Goal: Transaction & Acquisition: Purchase product/service

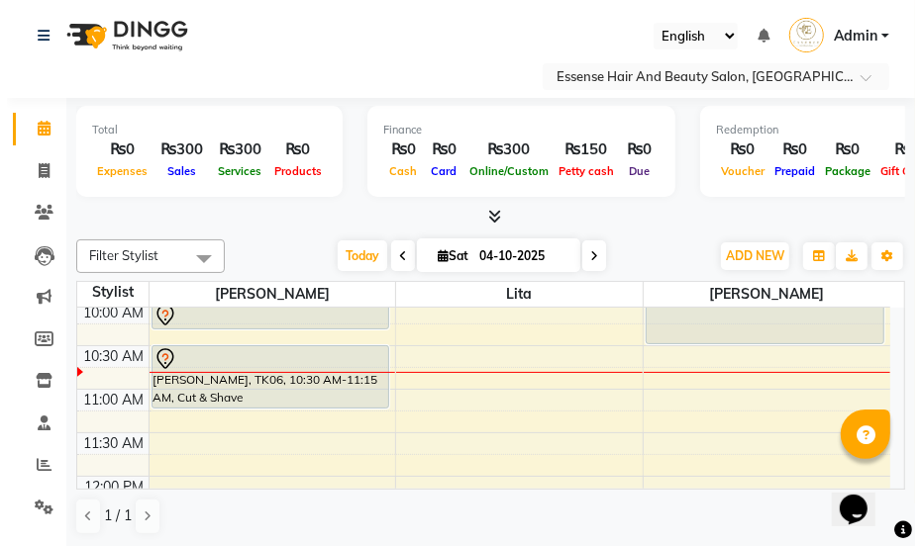
scroll to position [89, 0]
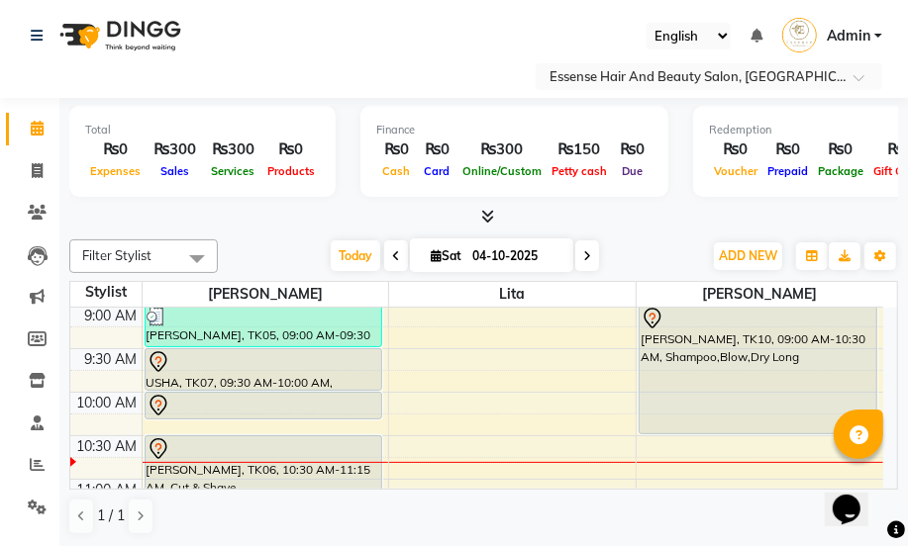
click at [158, 359] on icon at bounding box center [157, 360] width 6 height 8
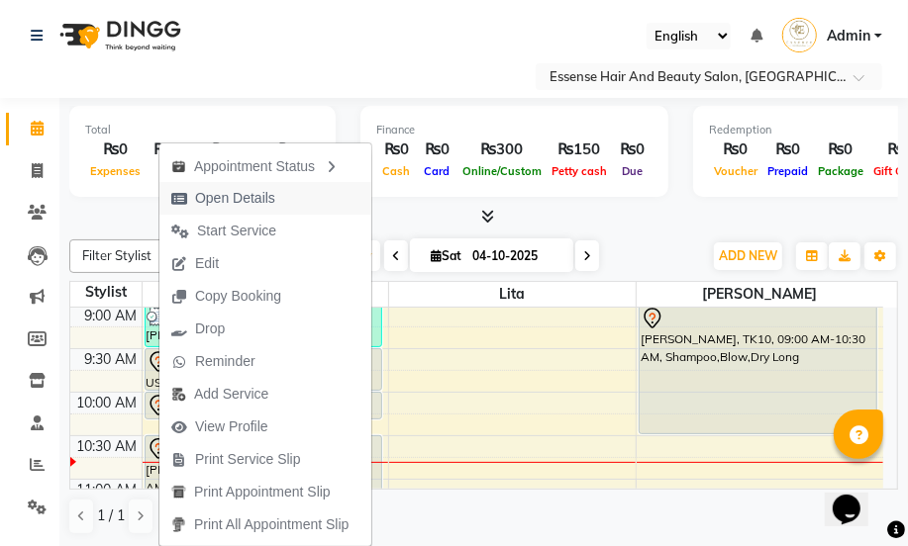
click at [261, 195] on span "Open Details" at bounding box center [235, 198] width 80 height 21
select select "7"
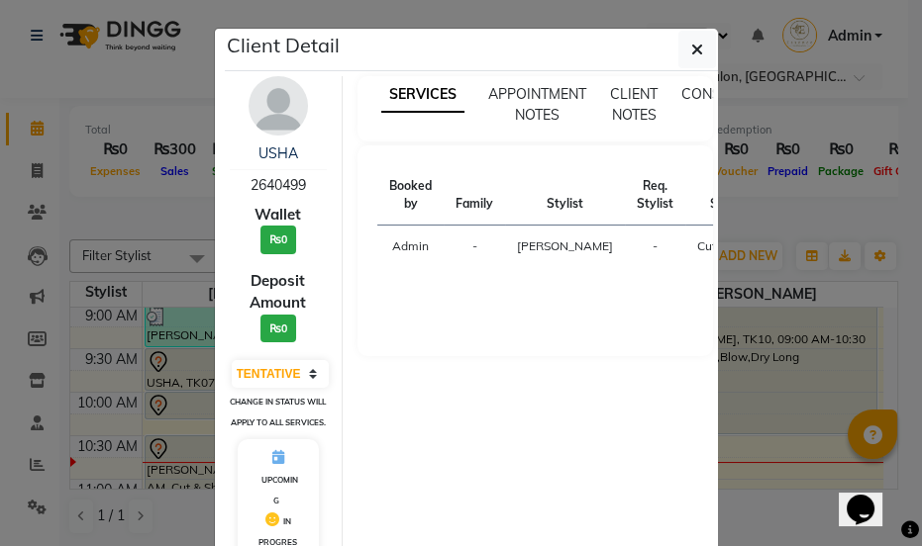
click at [697, 248] on div "Cut/Dry/Short" at bounding box center [733, 247] width 73 height 18
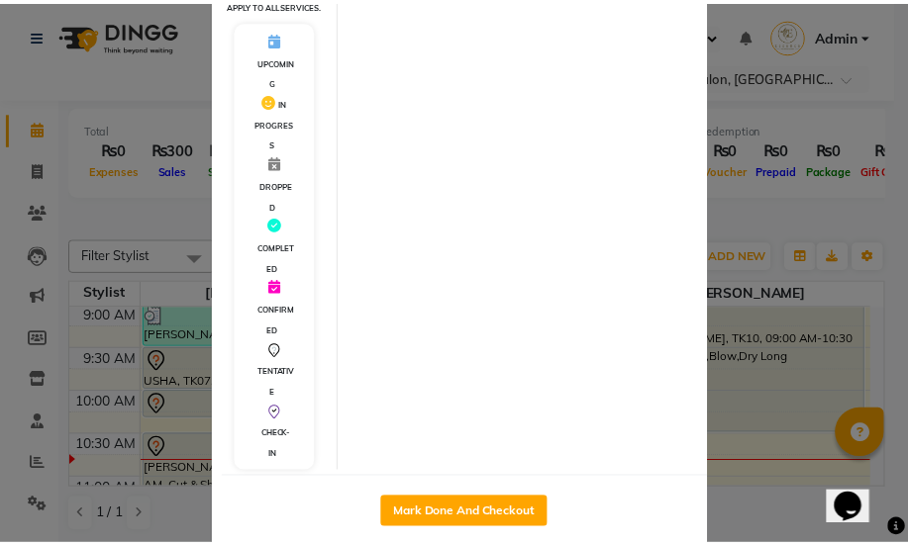
scroll to position [449, 0]
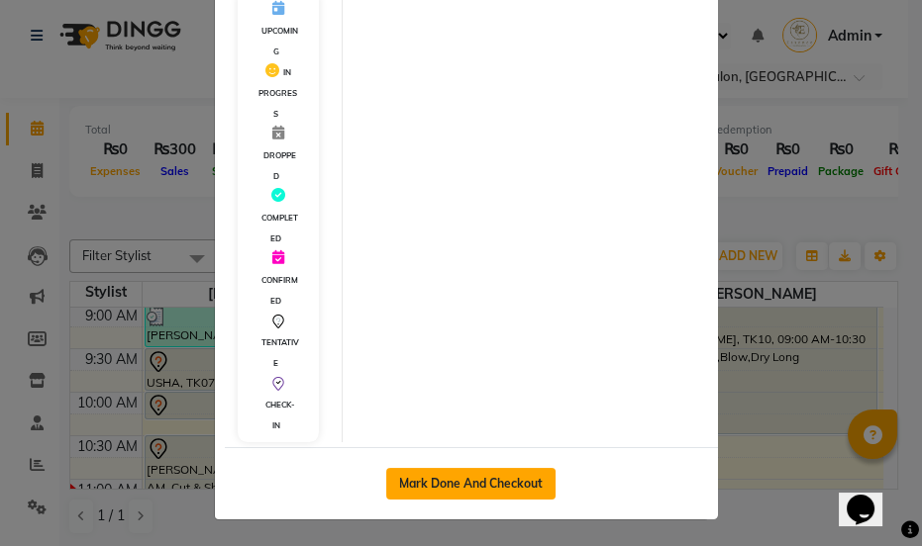
click at [451, 498] on button "Mark Done And Checkout" at bounding box center [470, 484] width 169 height 32
select select "service"
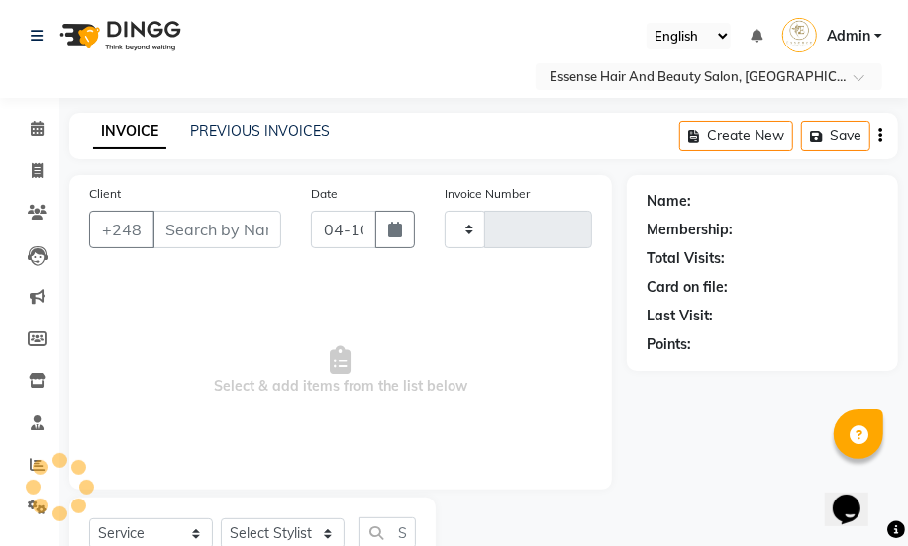
type input "0424"
select select "8408"
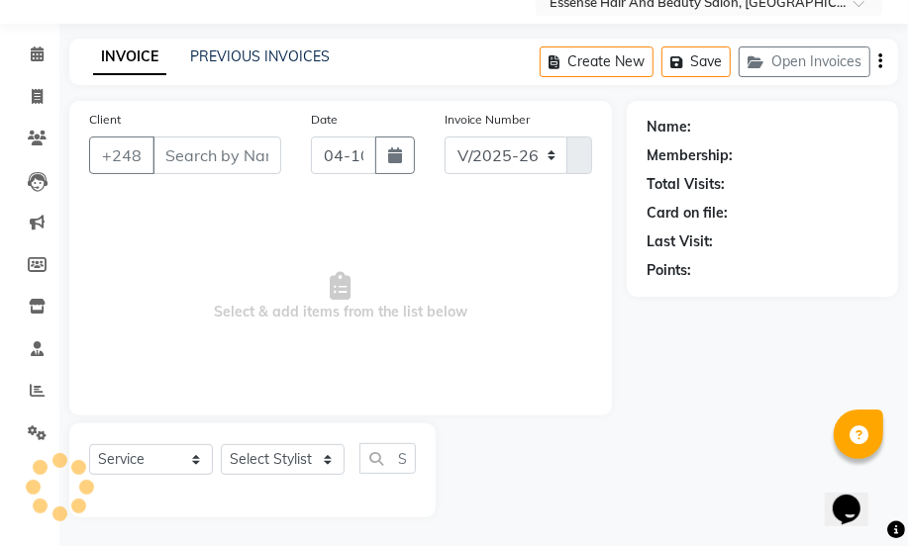
scroll to position [75, 0]
type input "2640499"
select select "81254"
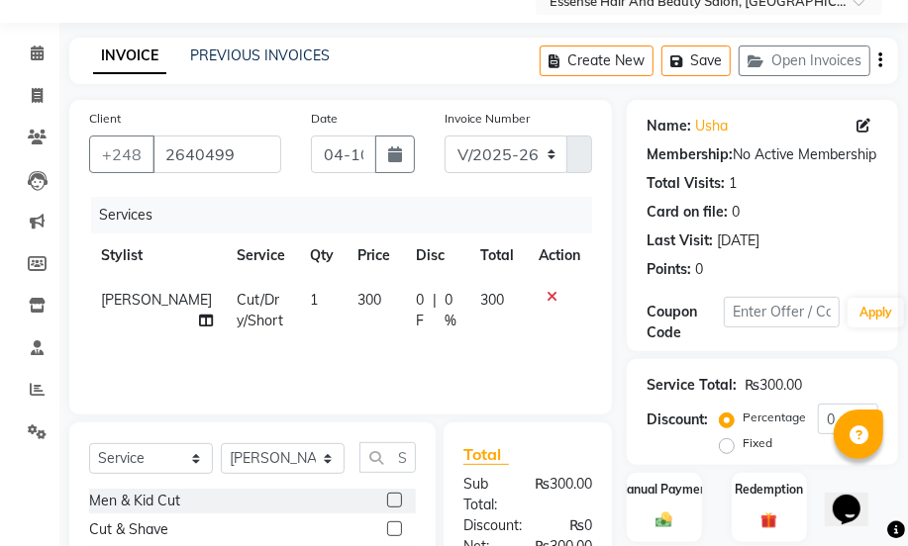
scroll to position [0, 0]
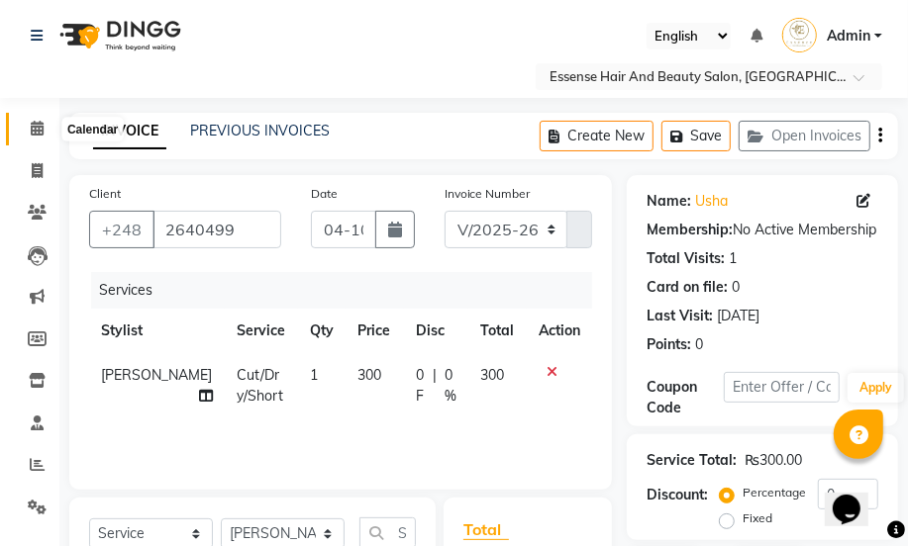
click at [36, 130] on icon at bounding box center [37, 128] width 13 height 15
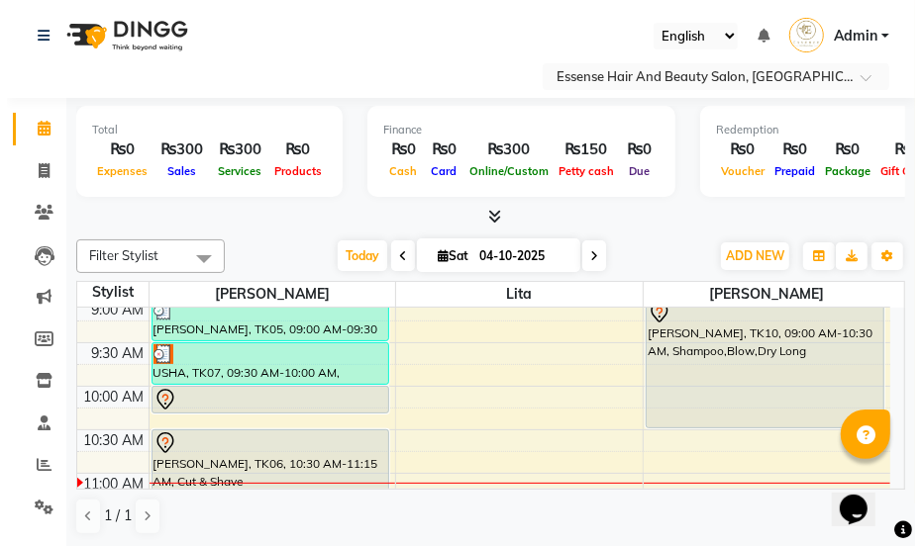
scroll to position [80, 0]
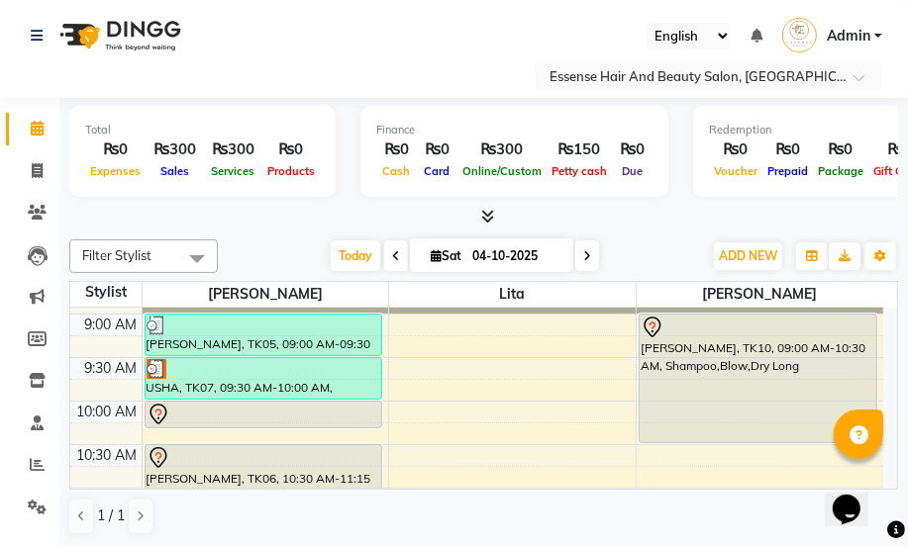
click at [651, 325] on icon at bounding box center [652, 328] width 24 height 24
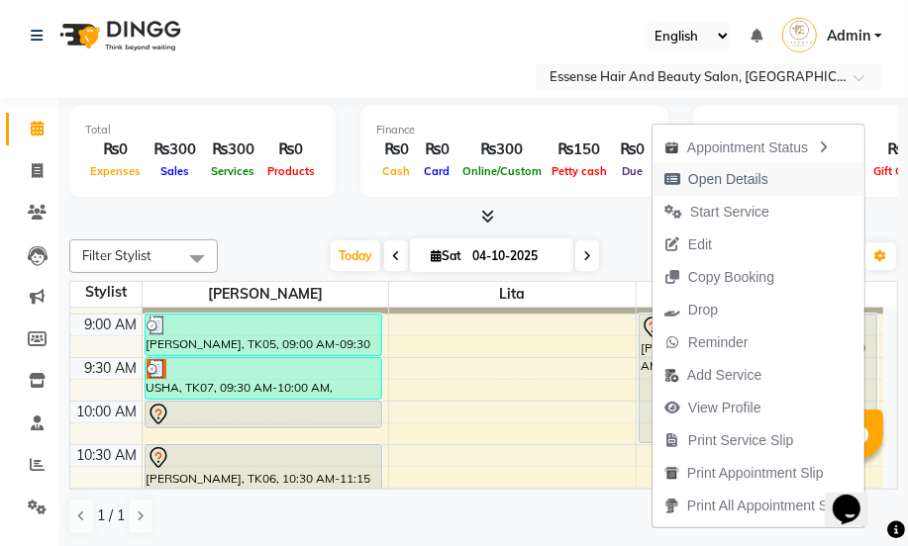
click at [714, 176] on span "Open Details" at bounding box center [728, 179] width 80 height 21
select select "7"
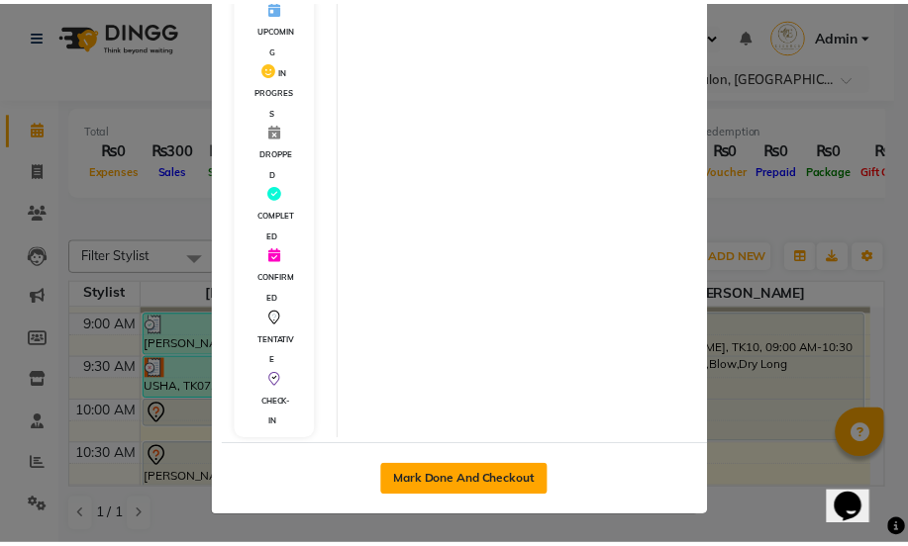
scroll to position [436, 0]
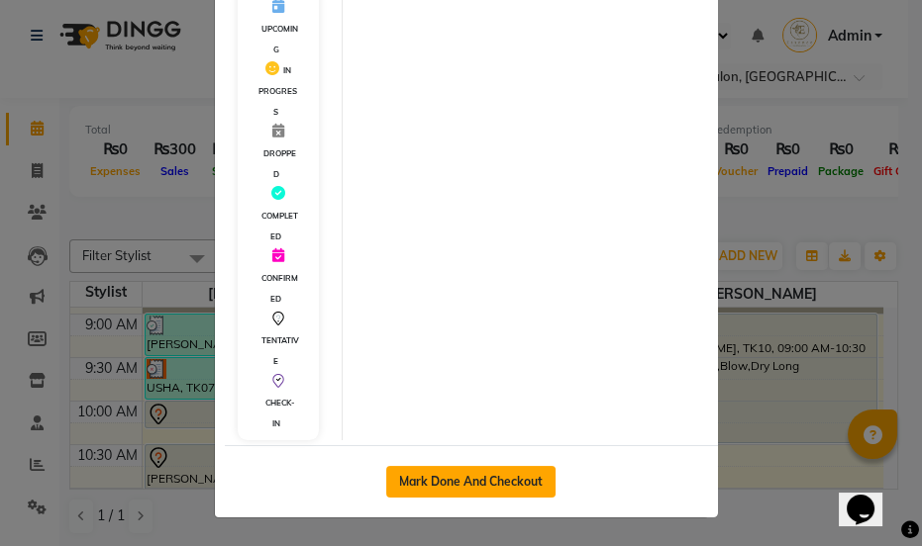
click at [467, 475] on button "Mark Done And Checkout" at bounding box center [470, 482] width 169 height 32
select select "service"
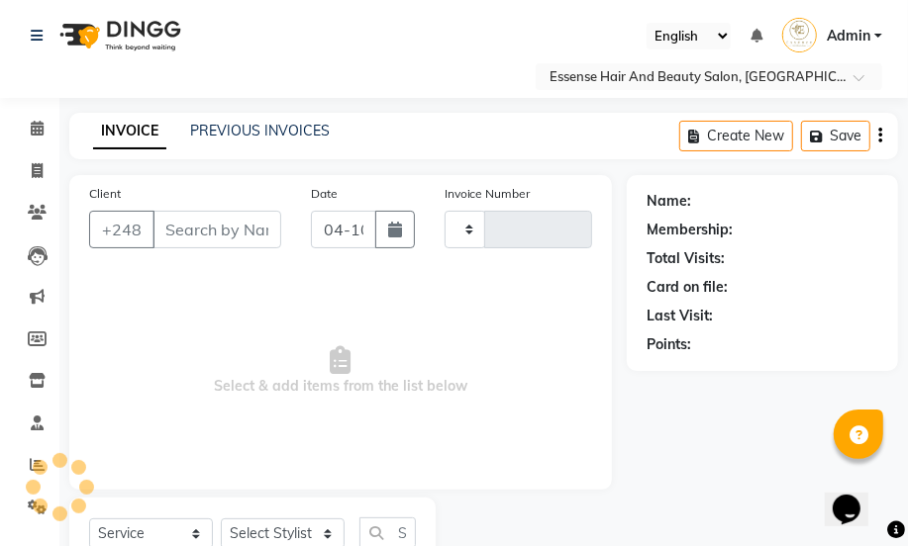
type input "0424"
select select "8408"
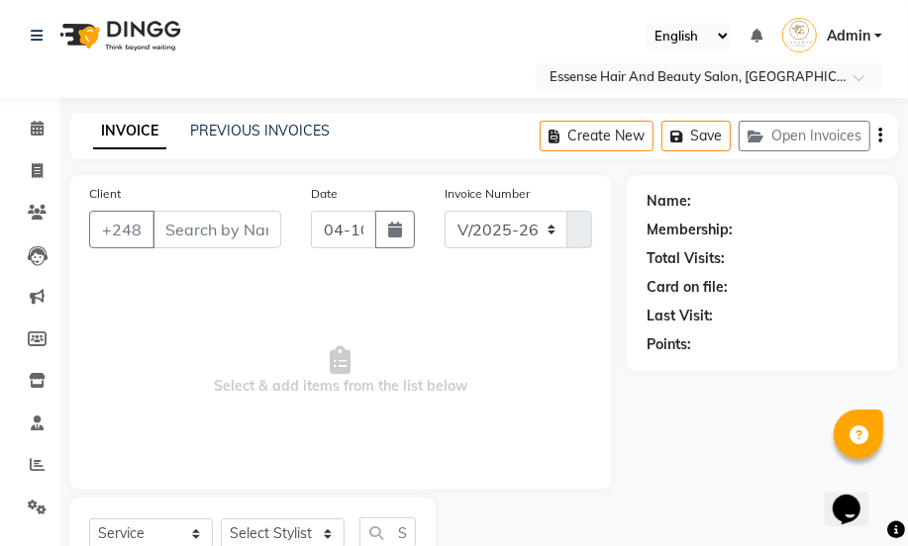
type input "2509101"
select select "83635"
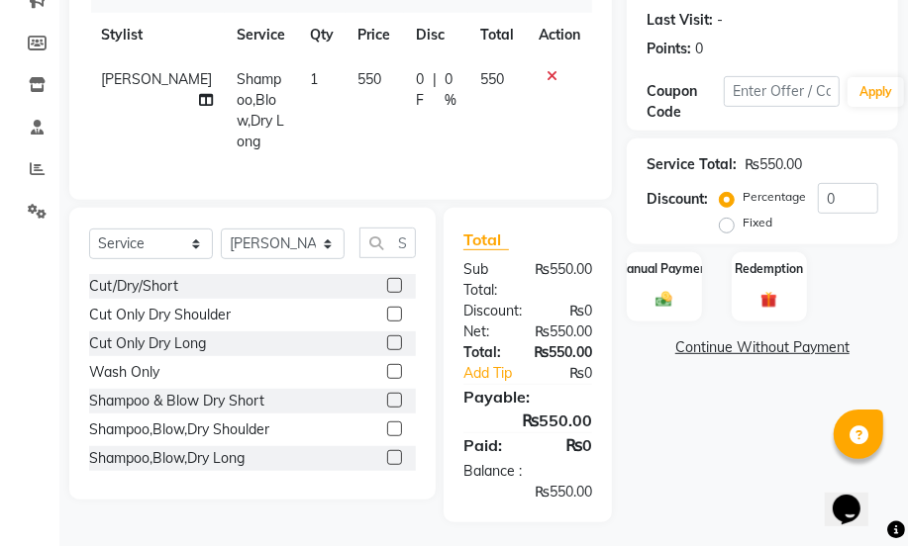
scroll to position [269, 0]
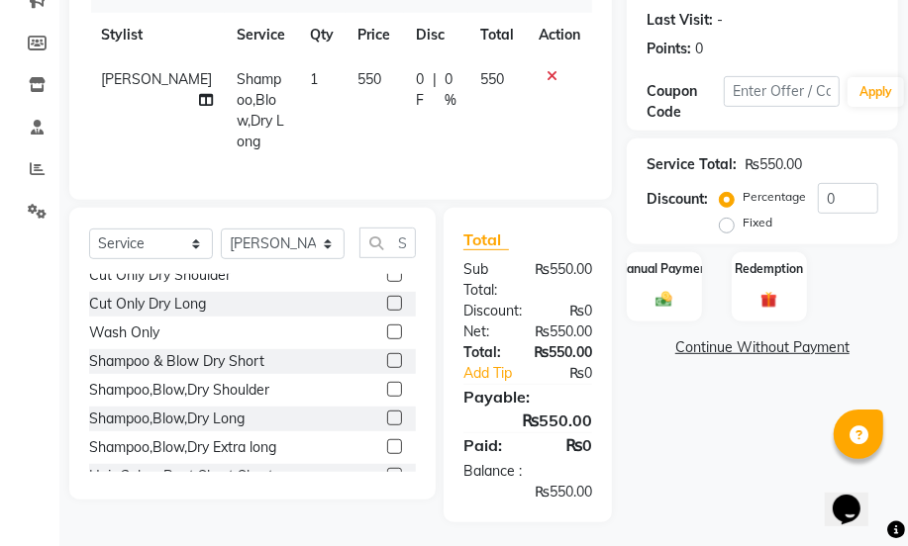
click at [387, 382] on label at bounding box center [394, 389] width 15 height 15
click at [387, 384] on input "checkbox" at bounding box center [393, 390] width 13 height 13
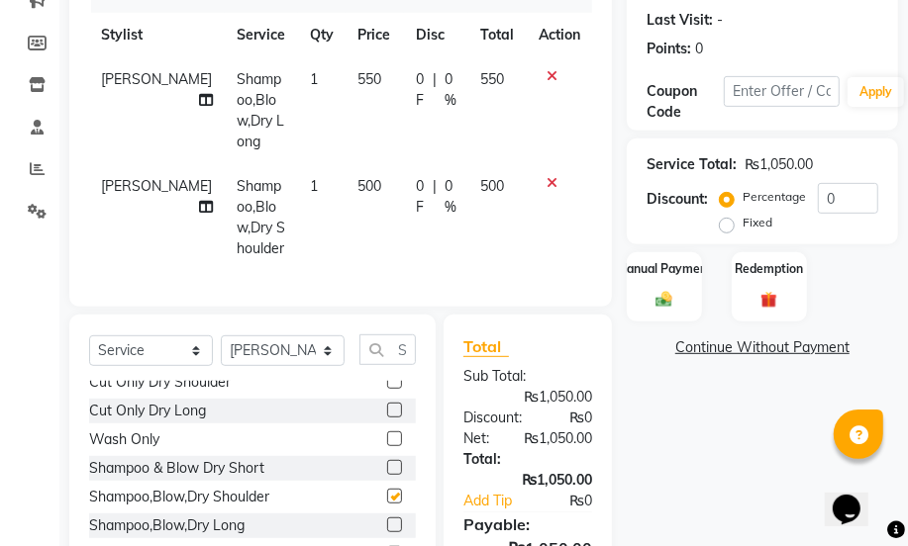
checkbox input "false"
click at [387, 462] on label at bounding box center [394, 467] width 15 height 15
click at [387, 462] on input "checkbox" at bounding box center [393, 468] width 13 height 13
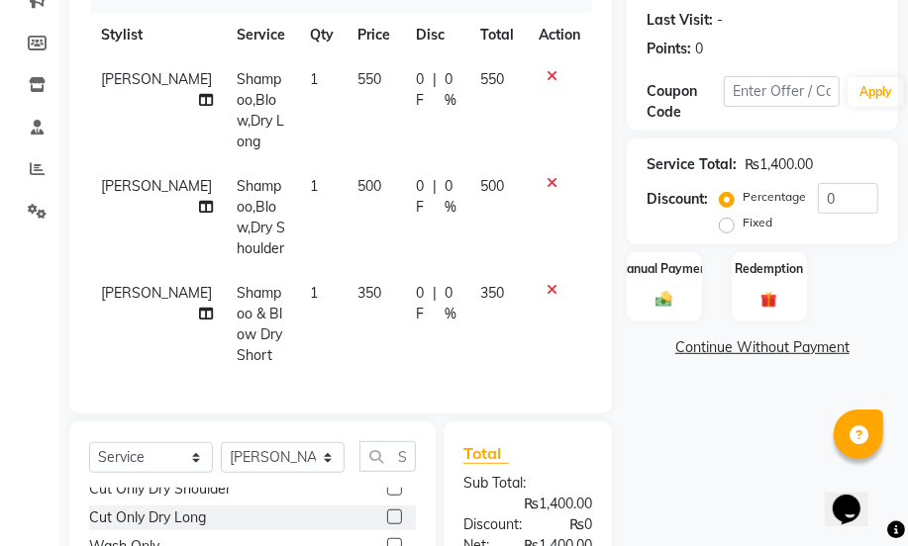
checkbox input "false"
click at [548, 78] on icon at bounding box center [551, 76] width 11 height 14
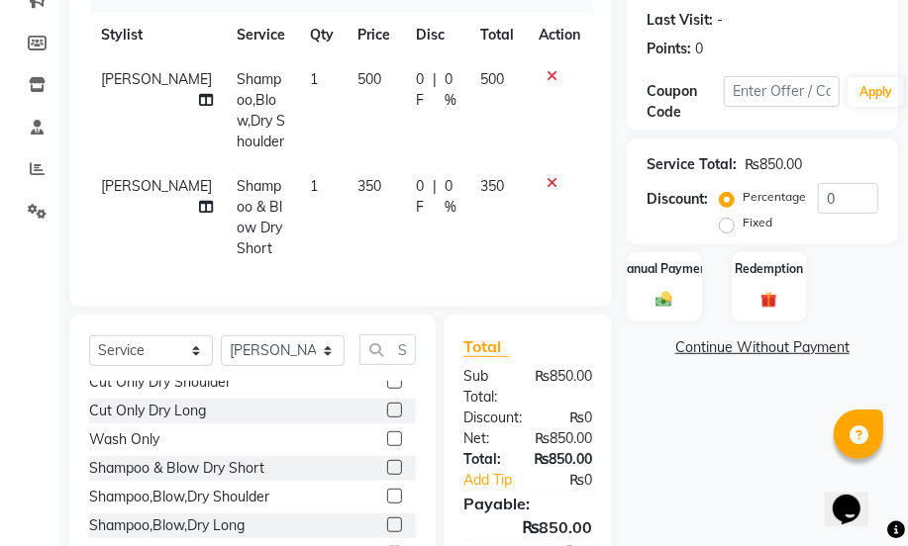
scroll to position [423, 0]
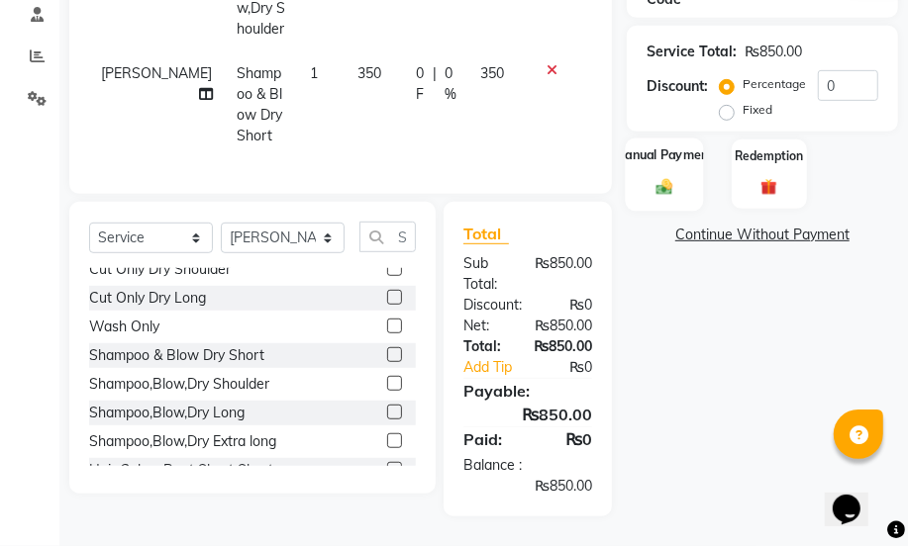
click at [658, 177] on img at bounding box center [664, 187] width 28 height 20
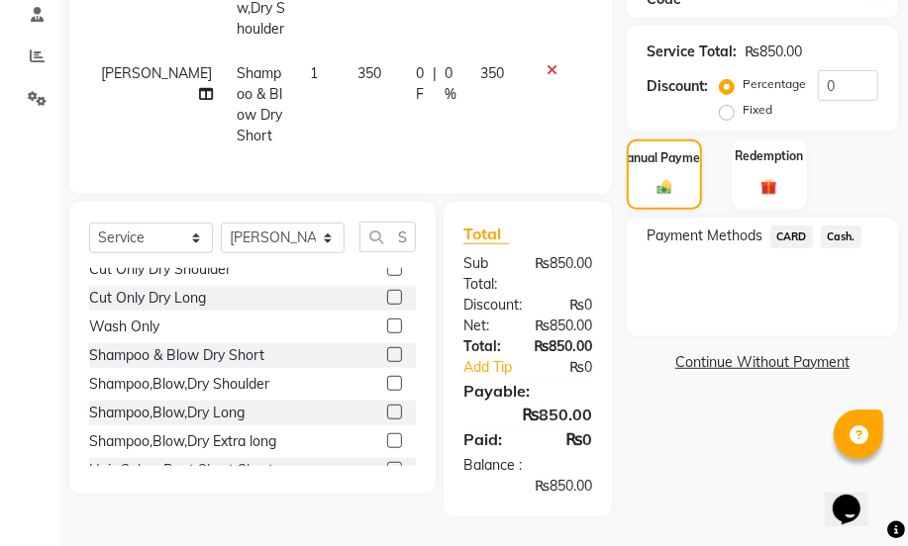
click at [844, 226] on span "Cash." at bounding box center [841, 237] width 41 height 23
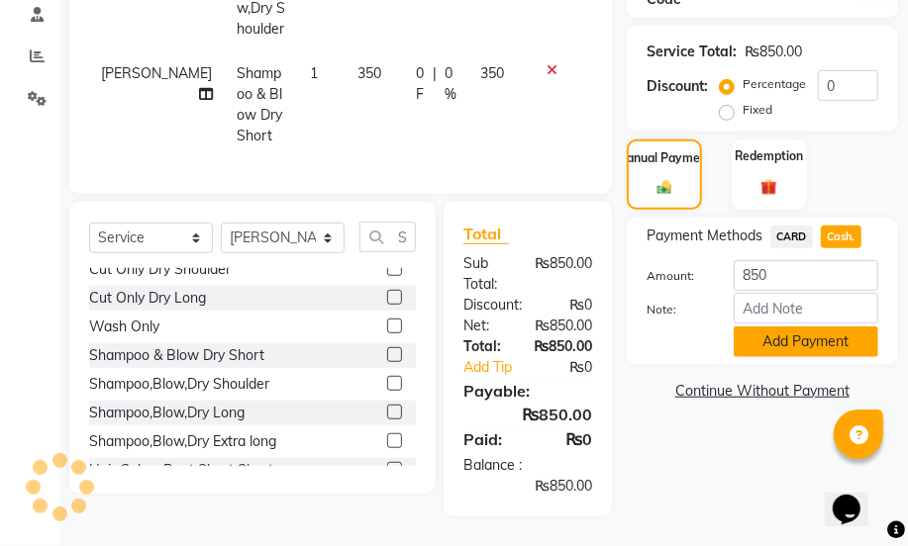
click at [809, 330] on button "Add Payment" at bounding box center [806, 342] width 145 height 31
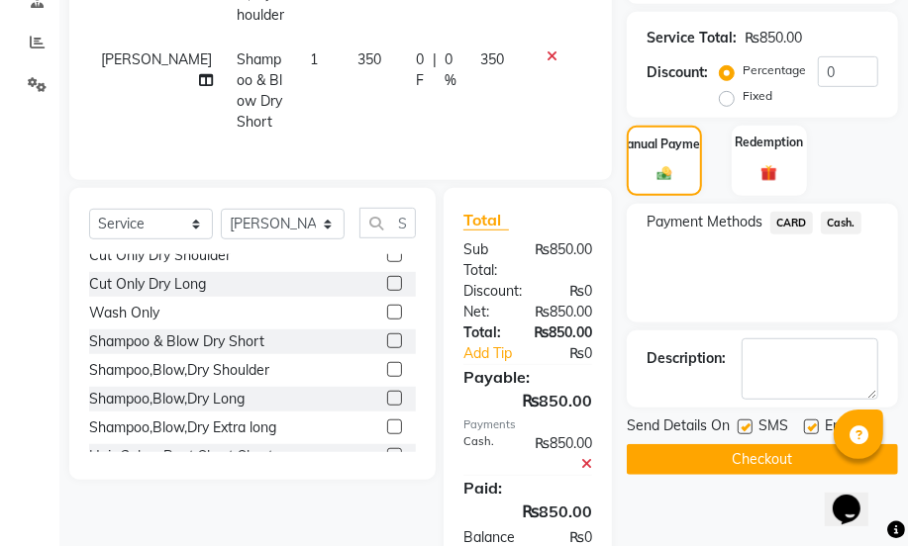
click at [769, 460] on button "Checkout" at bounding box center [762, 459] width 271 height 31
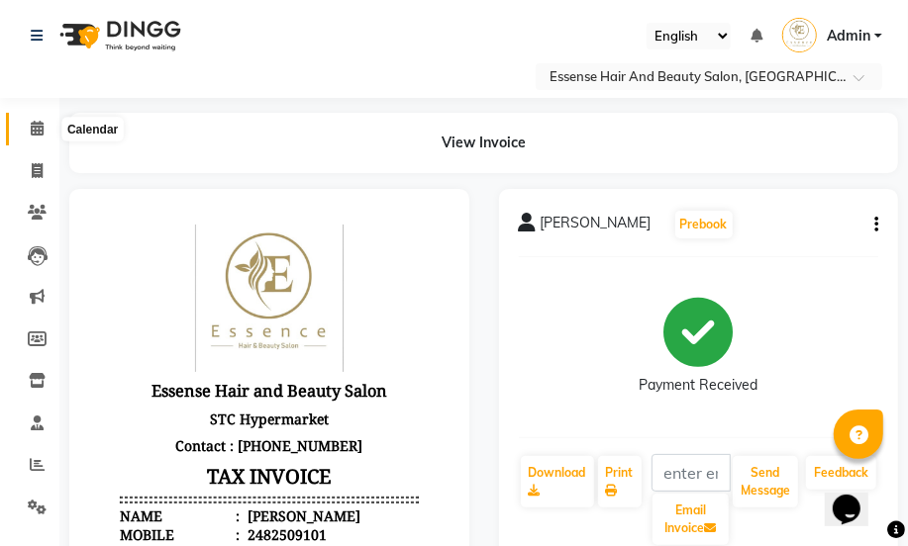
click at [33, 132] on icon at bounding box center [37, 128] width 13 height 15
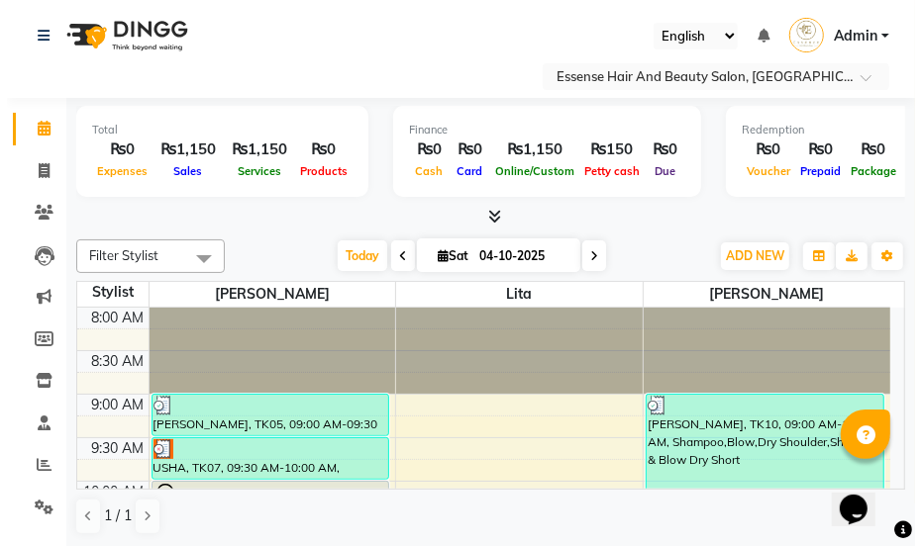
scroll to position [89, 0]
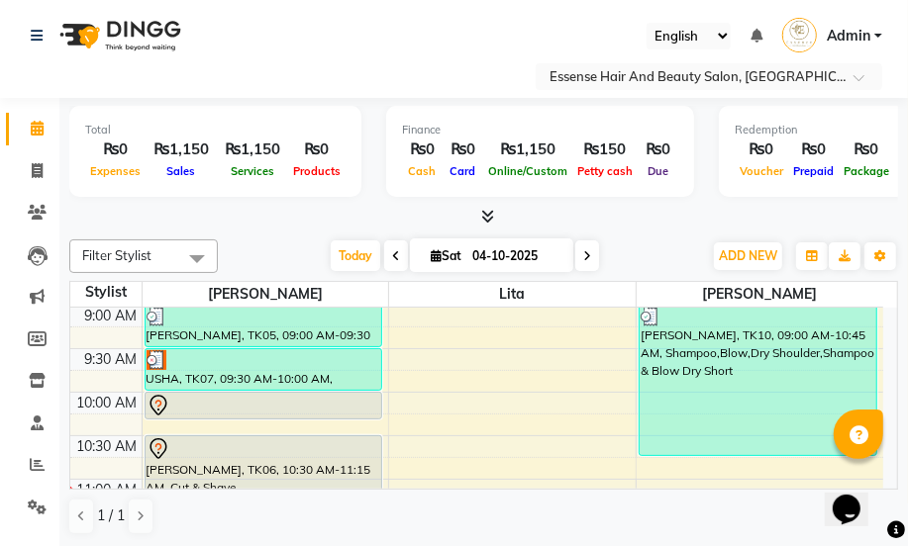
click at [154, 356] on img at bounding box center [157, 360] width 20 height 20
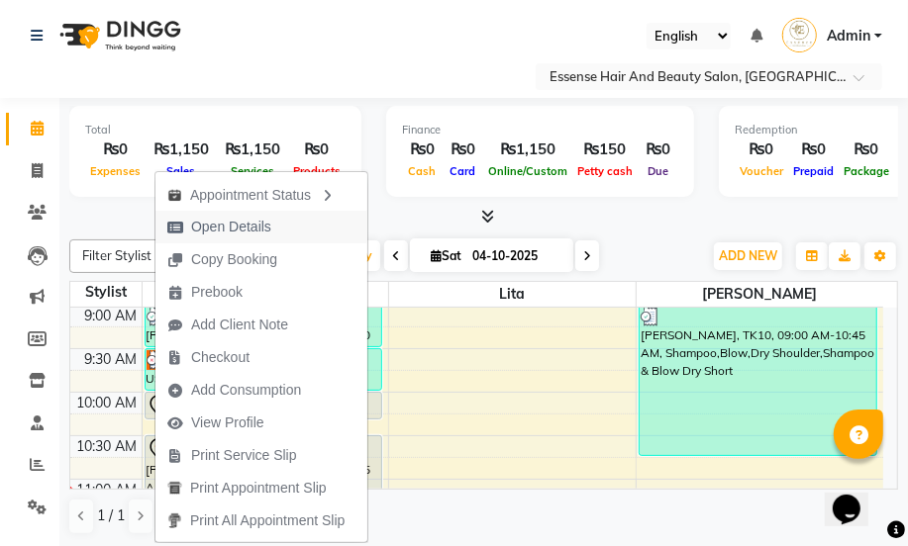
click at [242, 225] on span "Open Details" at bounding box center [231, 227] width 80 height 21
select select "3"
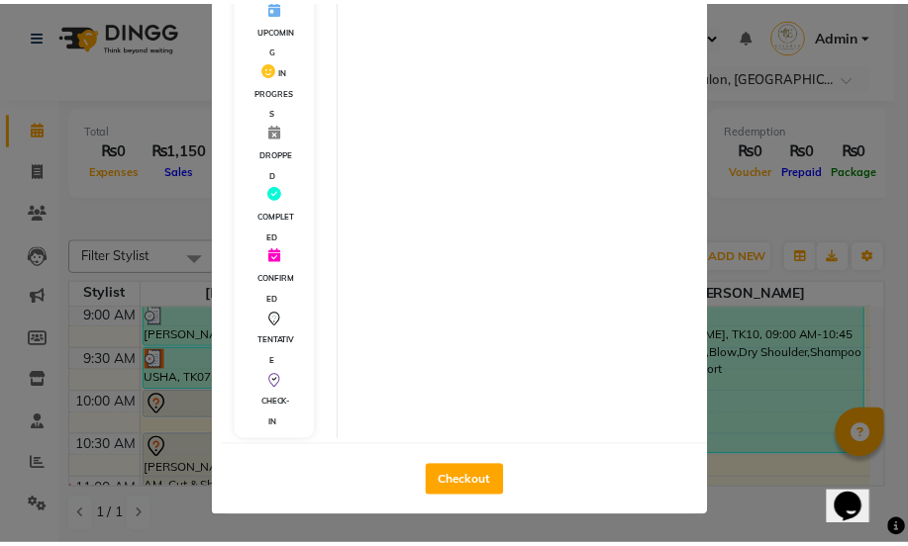
scroll to position [471, 0]
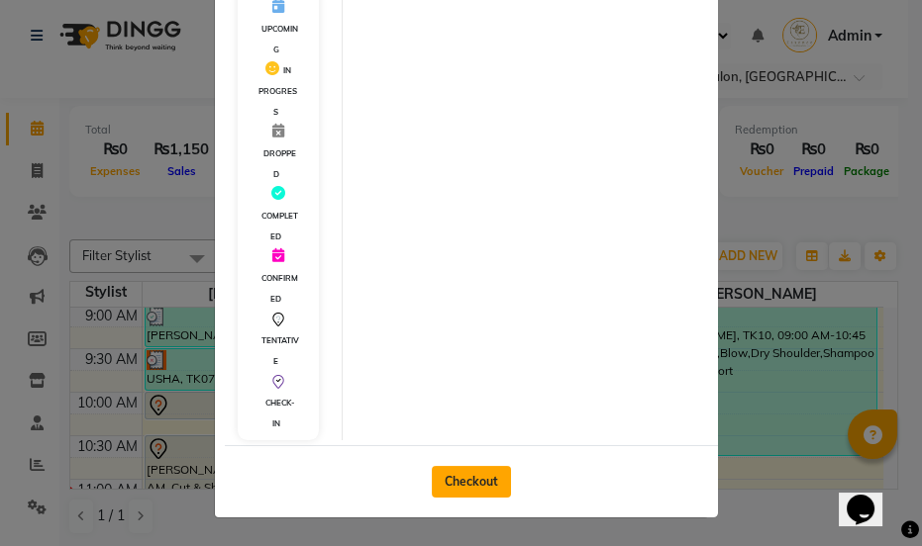
click at [466, 481] on button "Checkout" at bounding box center [471, 482] width 79 height 32
select select "service"
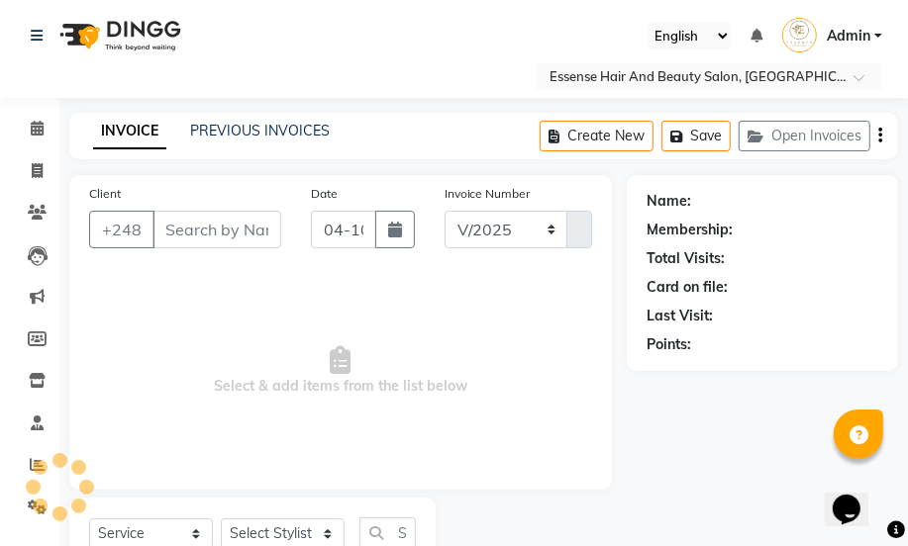
select select "8408"
type input "0425"
type input "2640499"
select select "81254"
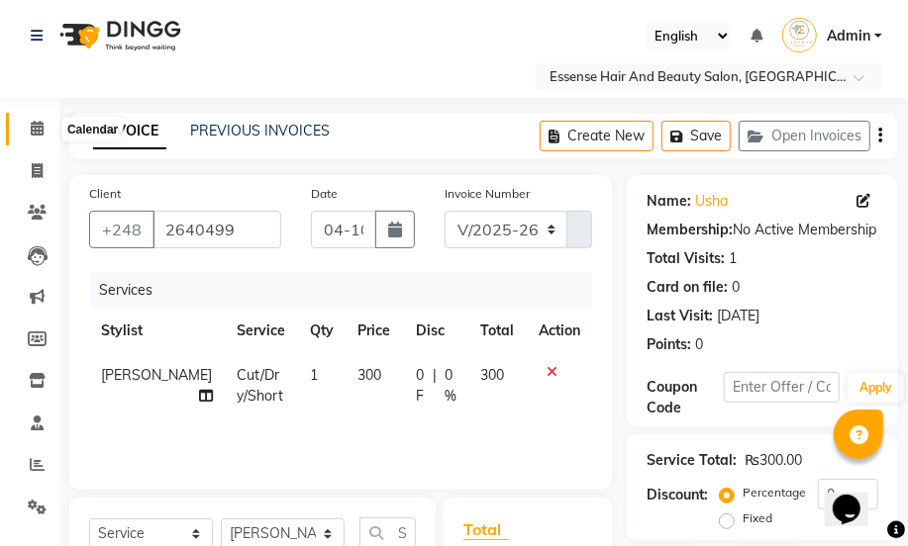
click at [37, 128] on icon at bounding box center [37, 128] width 13 height 15
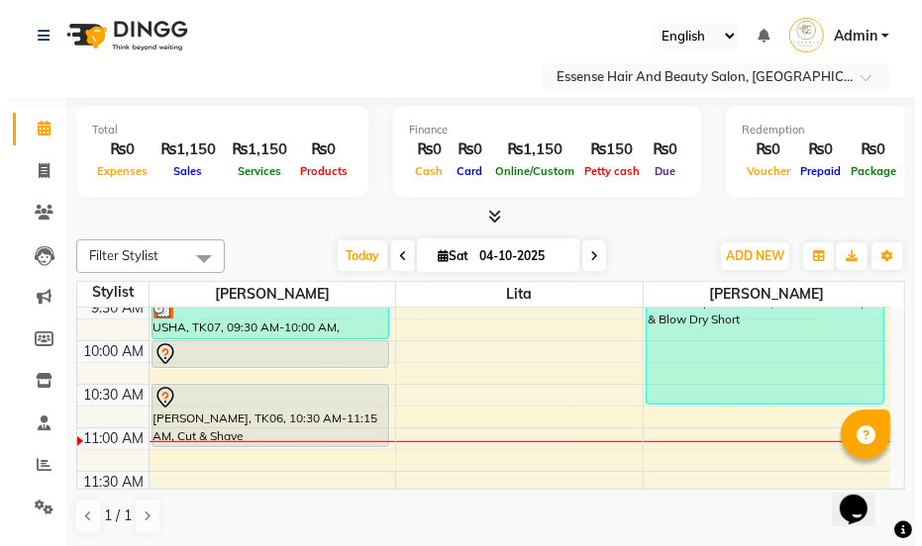
scroll to position [80, 0]
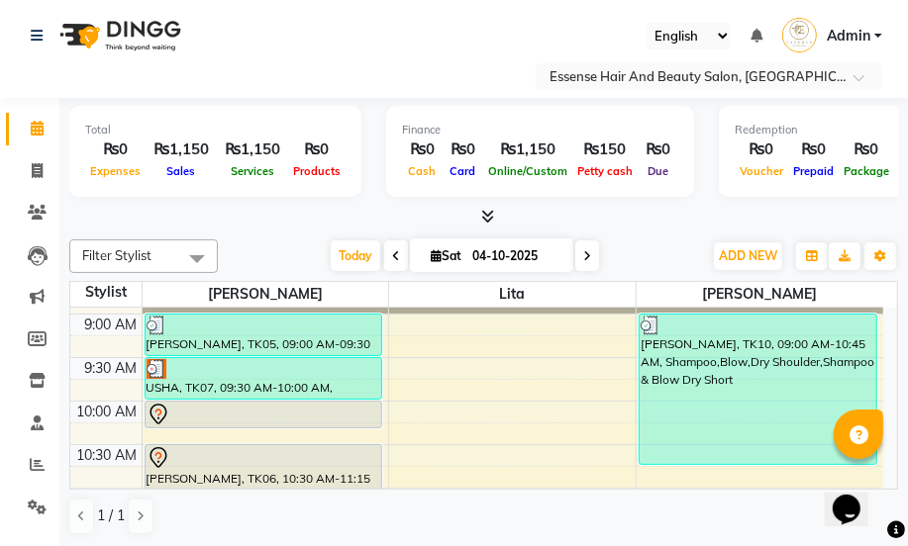
click at [156, 364] on img at bounding box center [157, 369] width 20 height 20
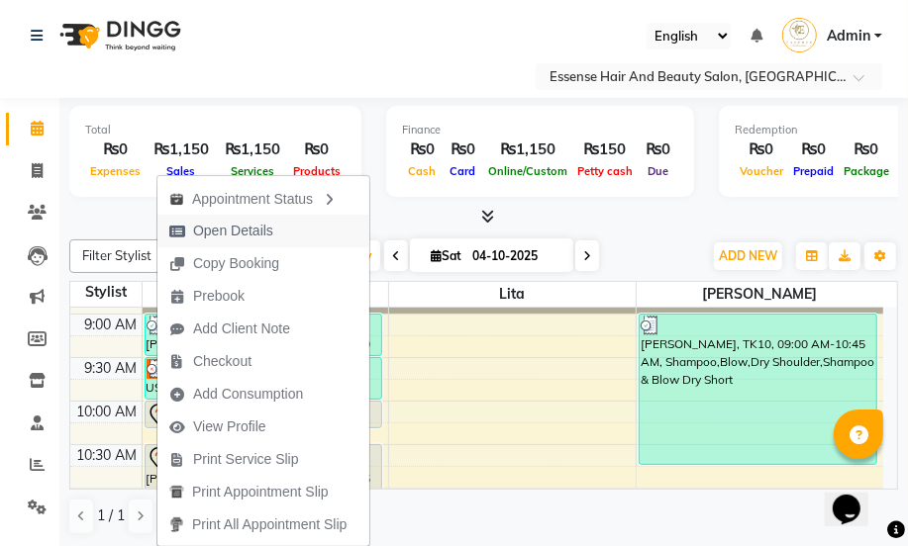
click at [237, 226] on span "Open Details" at bounding box center [233, 231] width 80 height 21
select select "3"
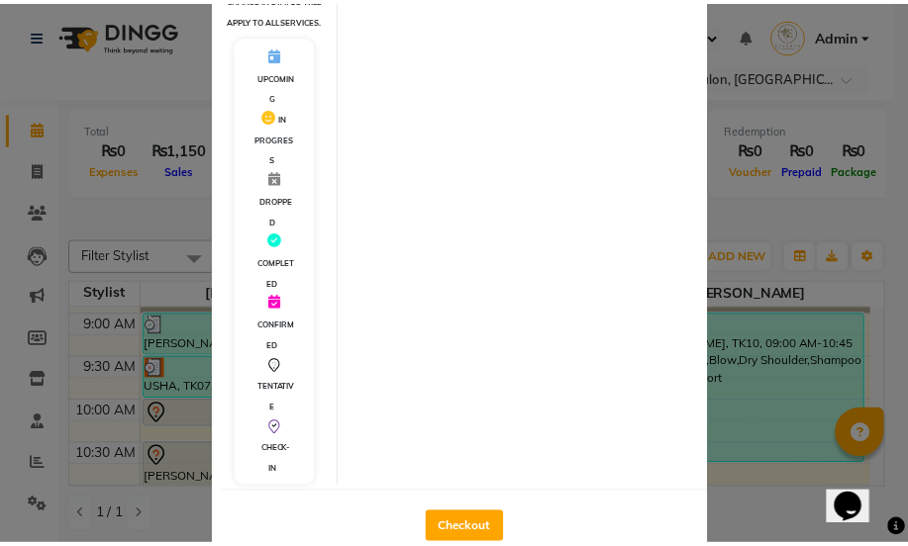
scroll to position [449, 0]
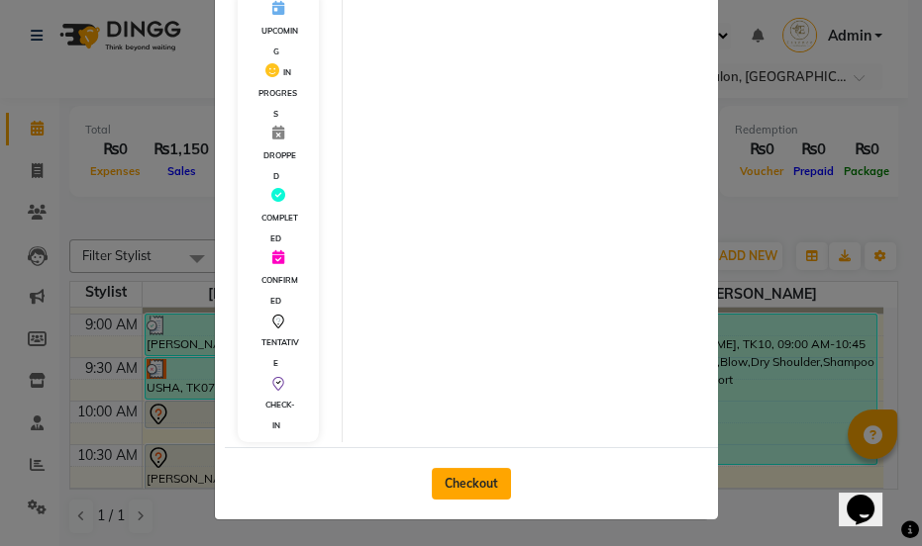
click at [464, 500] on button "Checkout" at bounding box center [471, 484] width 79 height 32
select select "service"
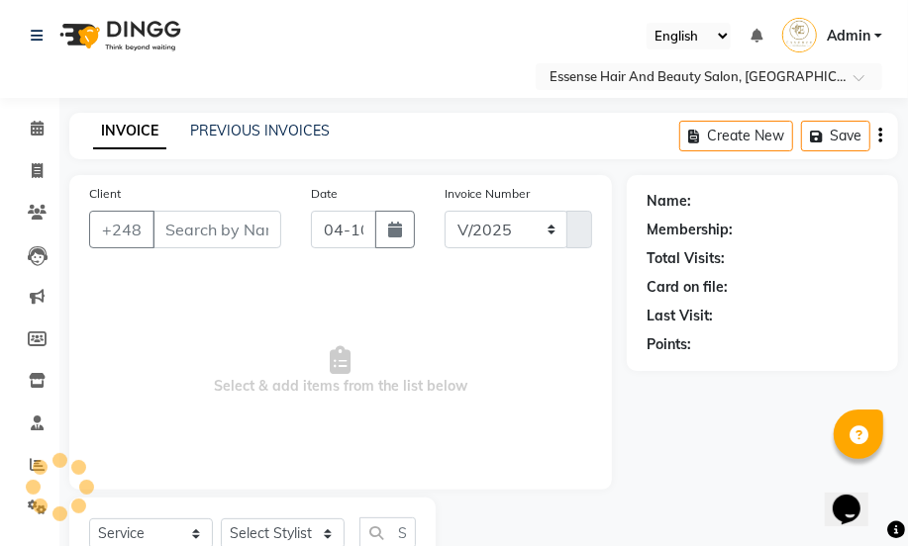
select select "8408"
type input "0425"
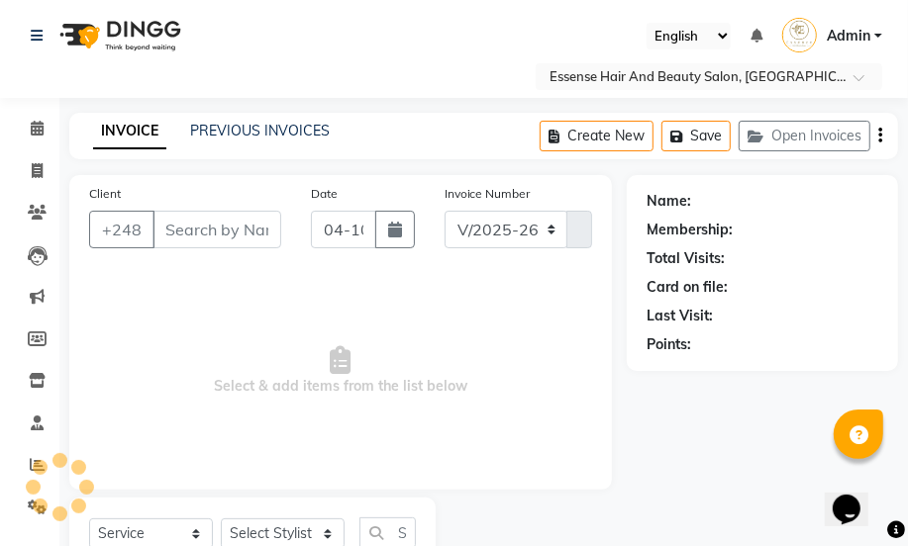
type input "2640499"
select select "81254"
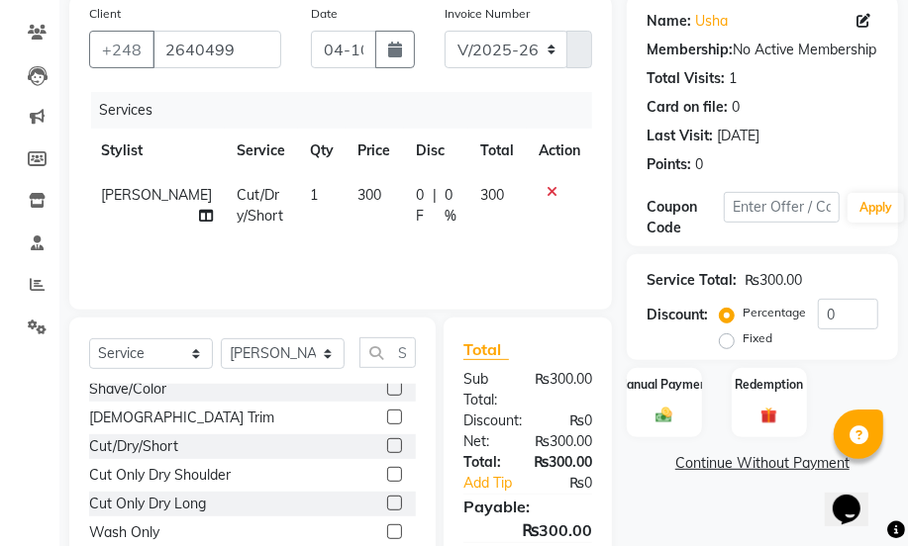
scroll to position [269, 0]
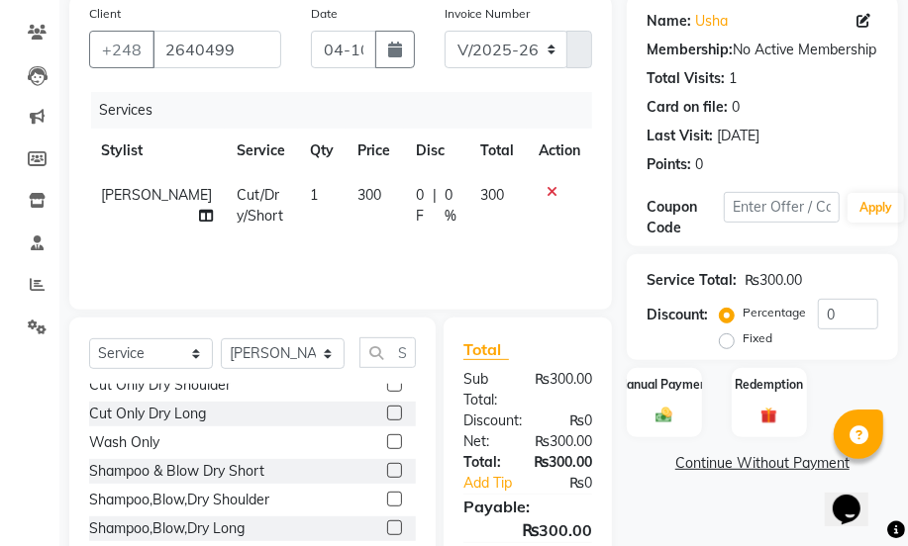
click at [387, 496] on label at bounding box center [394, 499] width 15 height 15
click at [387, 496] on input "checkbox" at bounding box center [393, 500] width 13 height 13
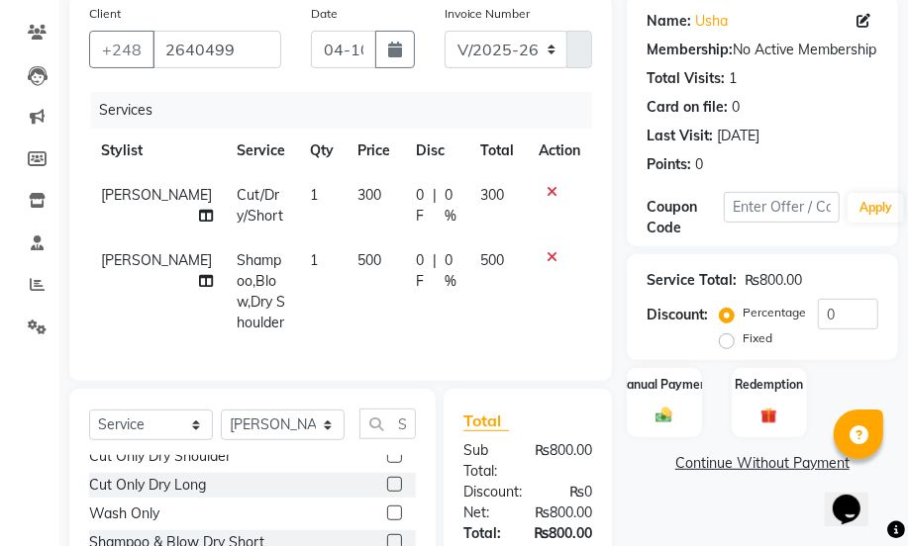
checkbox input "false"
click at [648, 407] on div "Manual Payment" at bounding box center [664, 402] width 78 height 72
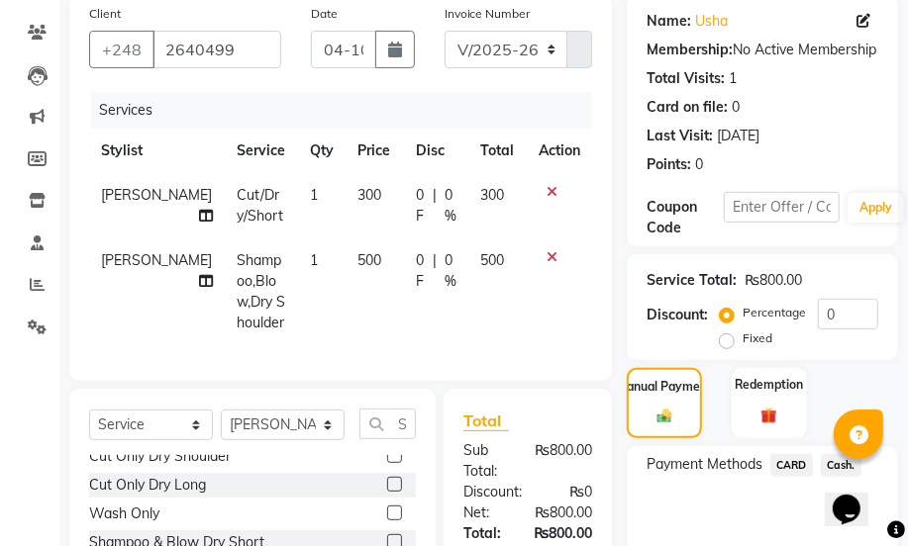
click at [832, 460] on span "Cash." at bounding box center [841, 465] width 41 height 23
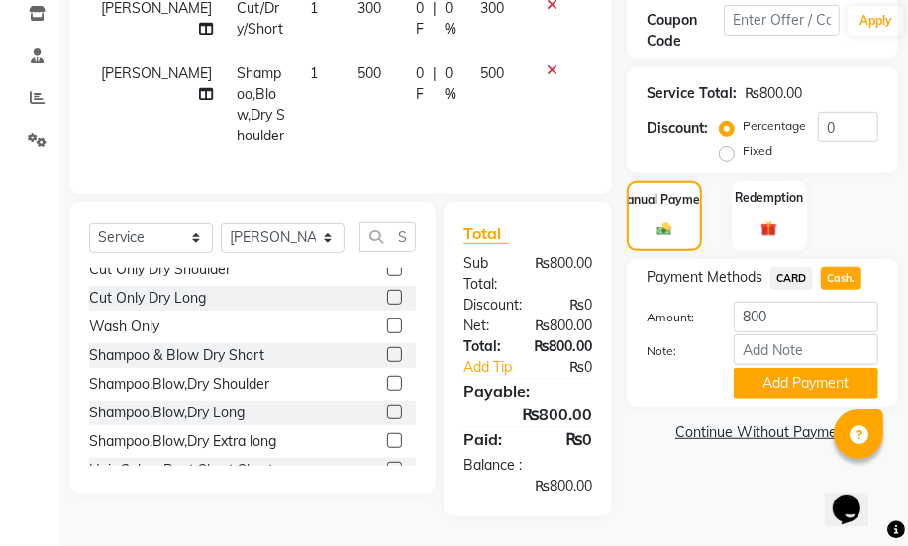
scroll to position [381, 0]
click at [812, 375] on button "Add Payment" at bounding box center [806, 383] width 145 height 31
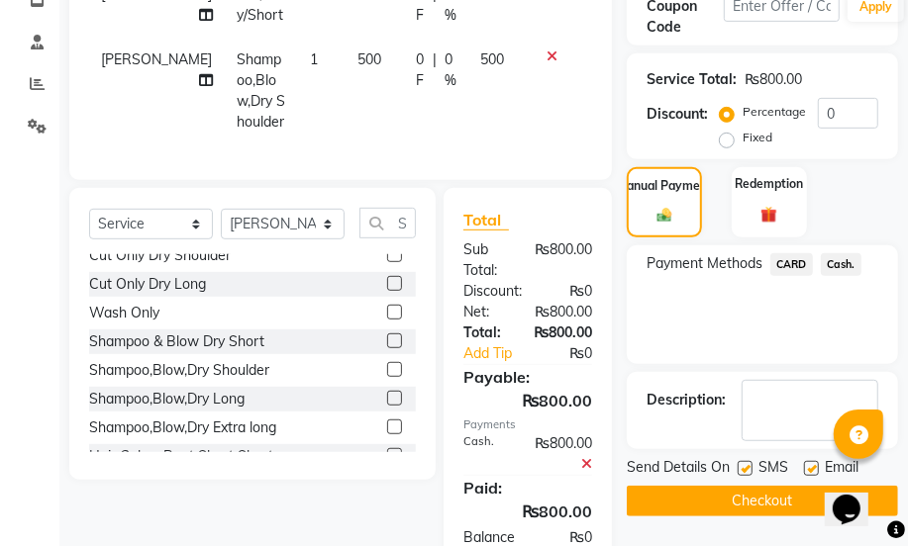
click at [764, 504] on button "Checkout" at bounding box center [762, 501] width 271 height 31
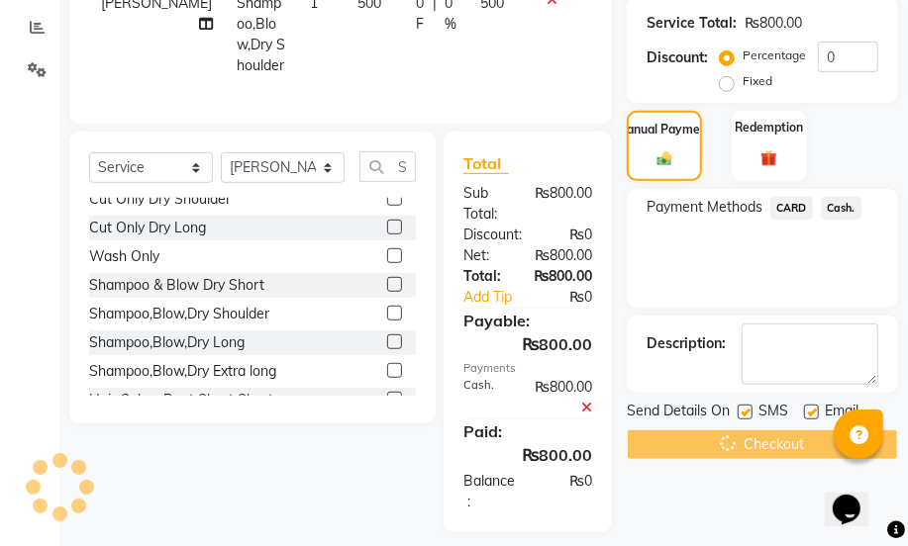
scroll to position [466, 0]
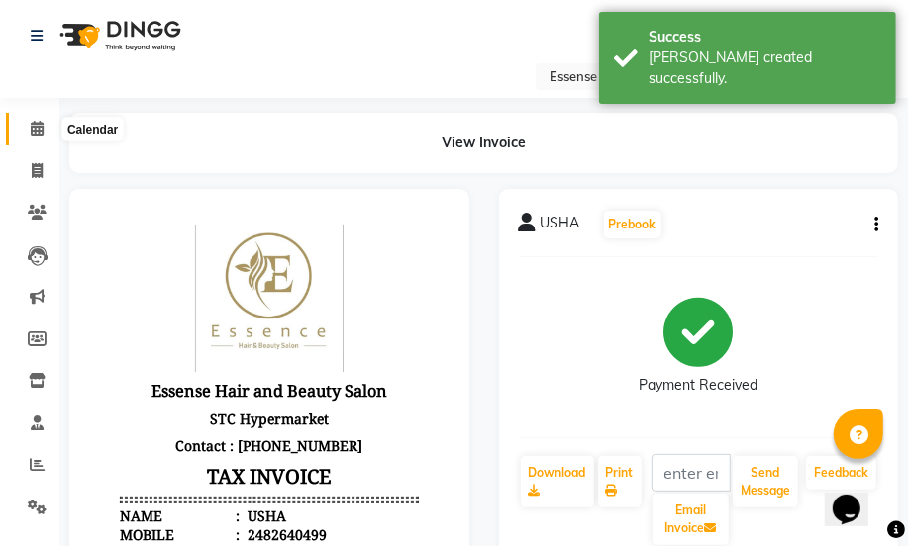
click at [40, 129] on icon at bounding box center [37, 128] width 13 height 15
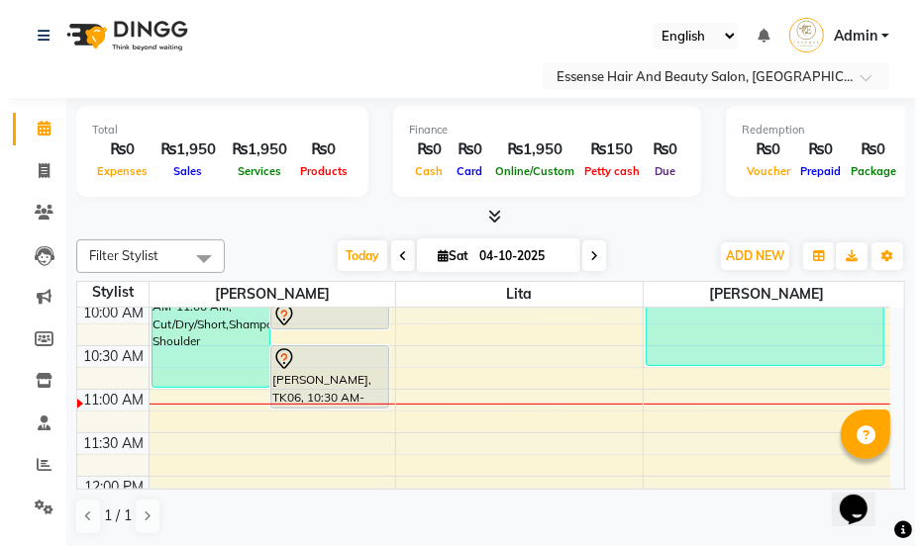
scroll to position [89, 0]
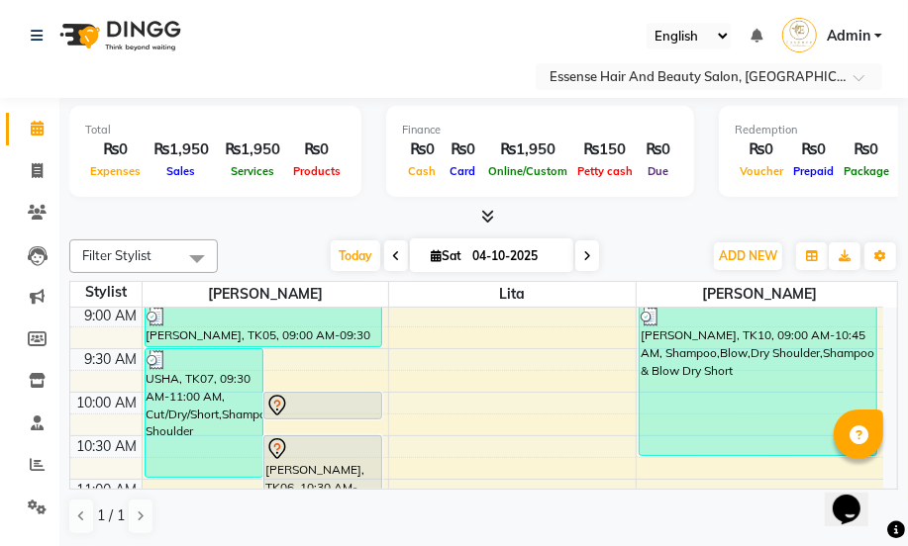
click at [277, 397] on icon at bounding box center [277, 406] width 24 height 24
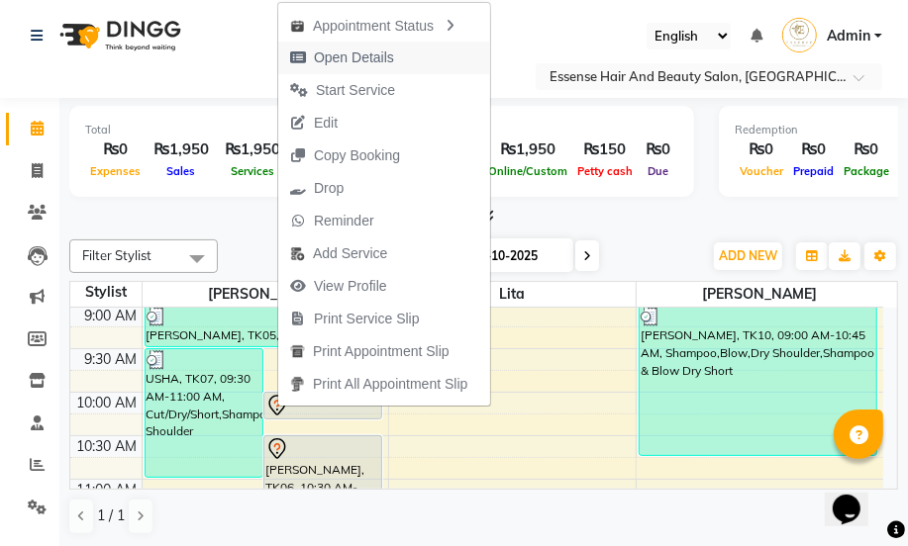
click at [344, 56] on span "Open Details" at bounding box center [354, 58] width 80 height 21
select select "7"
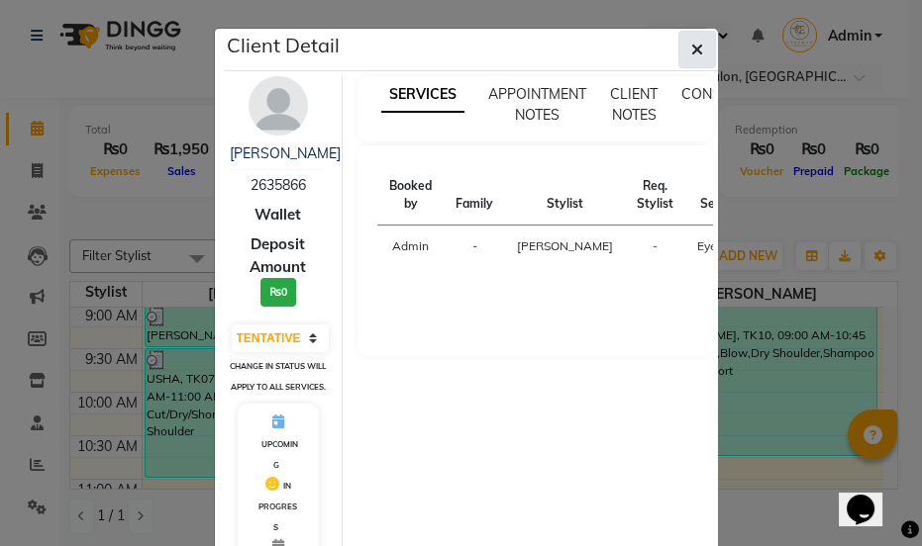
click at [681, 51] on button "button" at bounding box center [697, 50] width 38 height 38
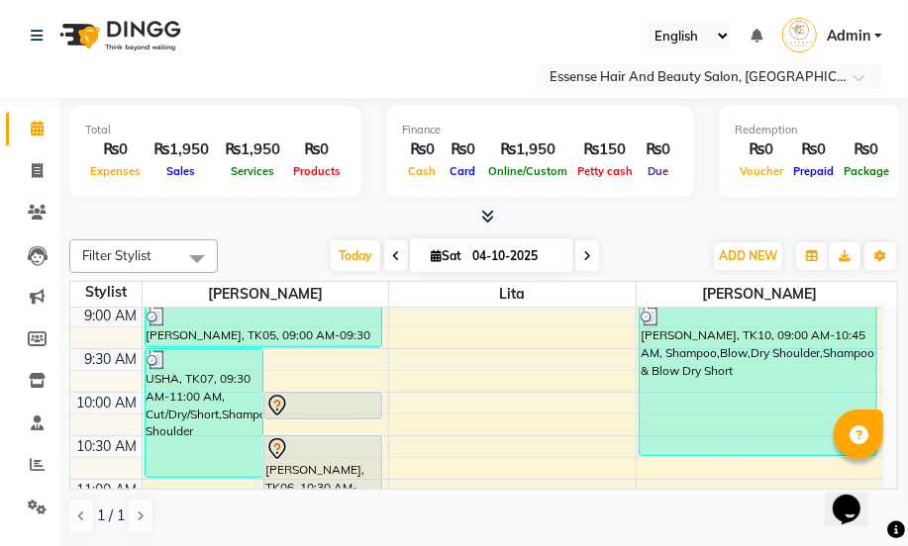
click at [276, 396] on icon at bounding box center [277, 406] width 24 height 24
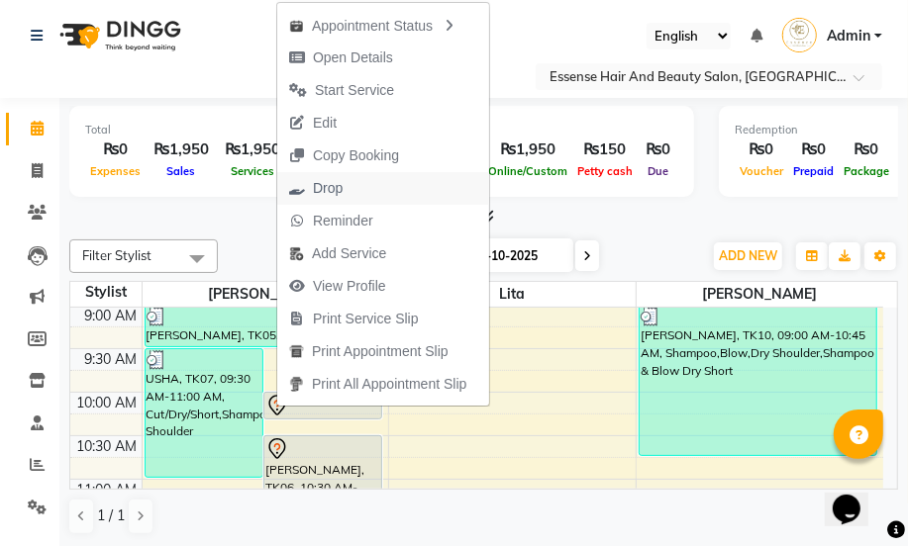
click at [322, 188] on span "Drop" at bounding box center [328, 188] width 30 height 21
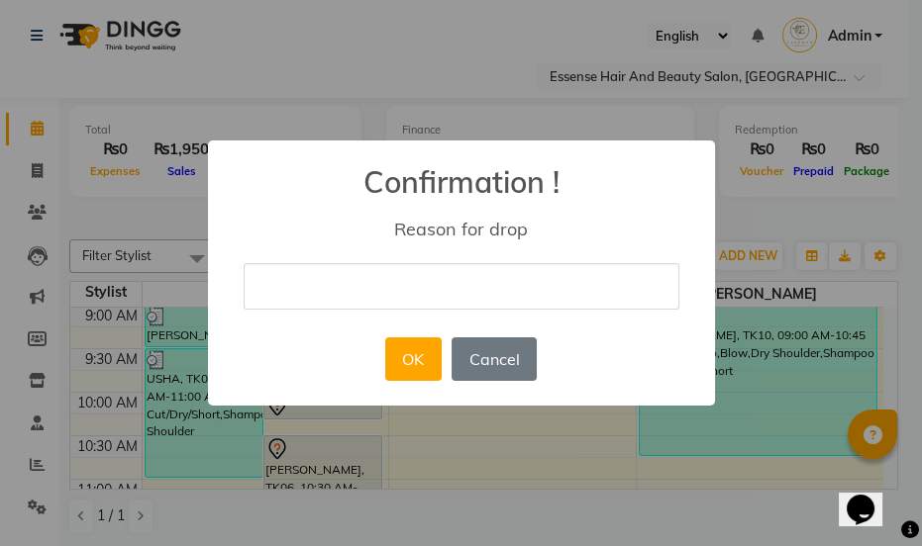
type input "cancel"
click at [409, 368] on button "OK" at bounding box center [413, 360] width 56 height 44
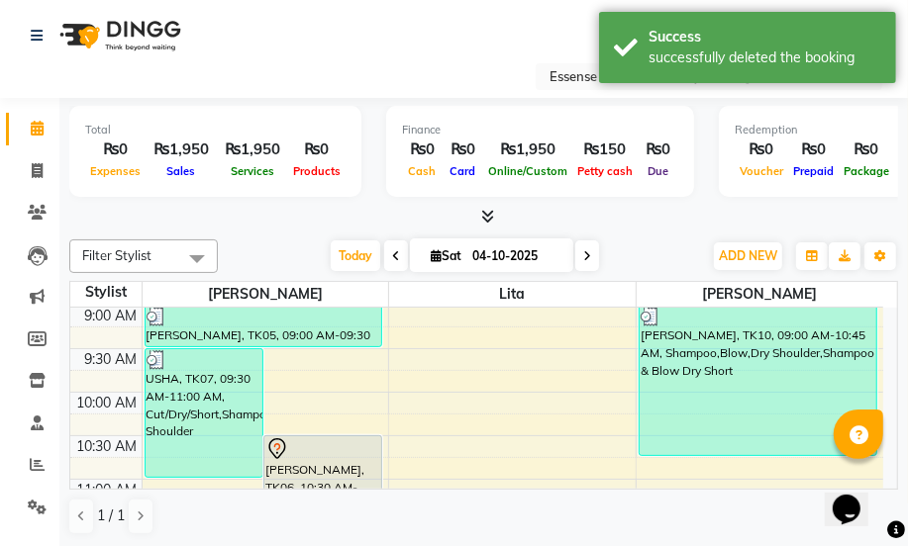
click at [277, 446] on icon at bounding box center [276, 447] width 6 height 8
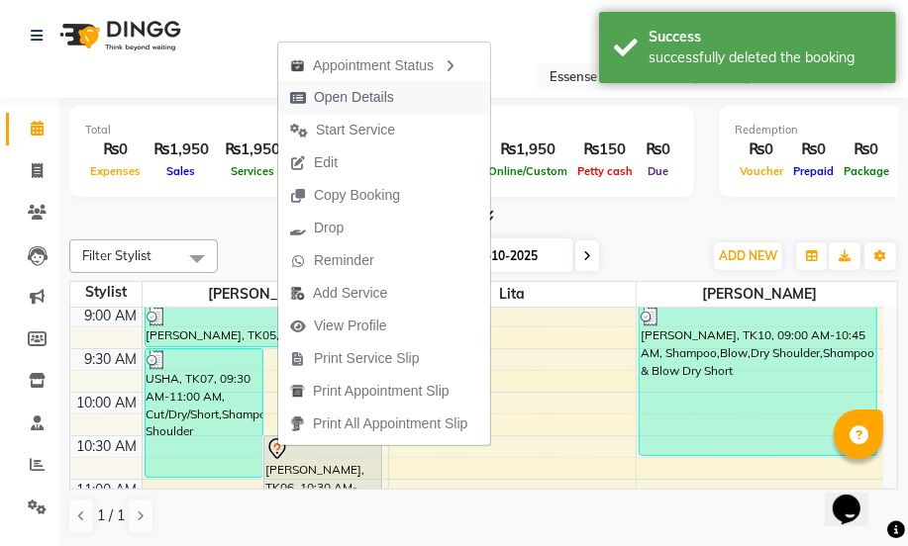
click at [361, 103] on span "Open Details" at bounding box center [354, 97] width 80 height 21
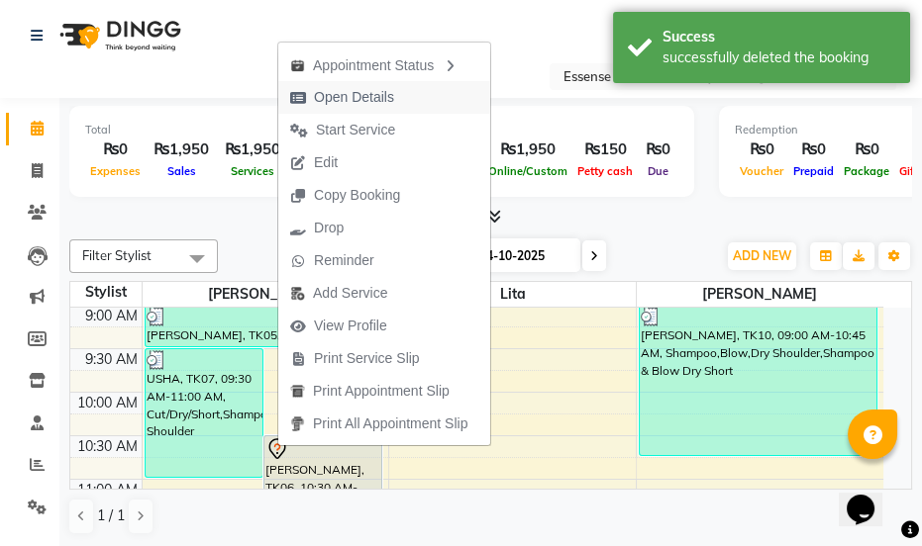
select select "7"
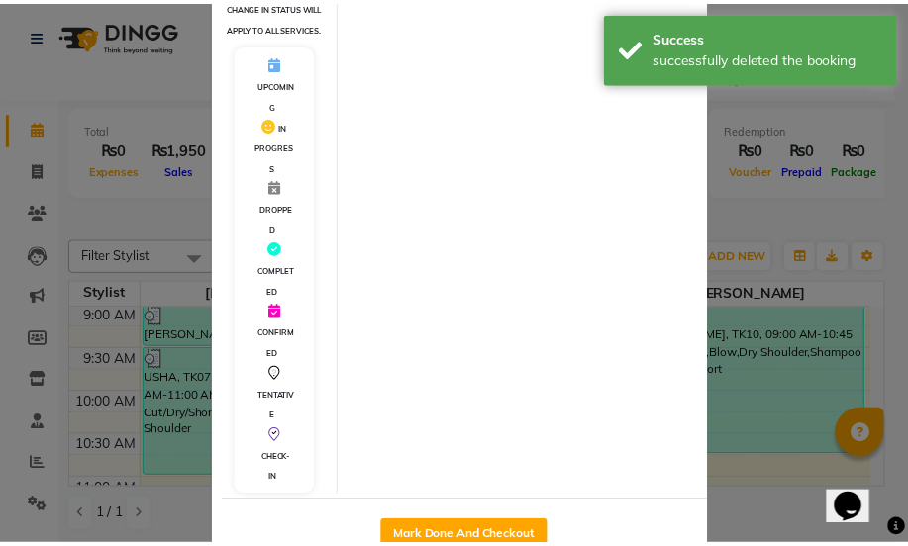
scroll to position [436, 0]
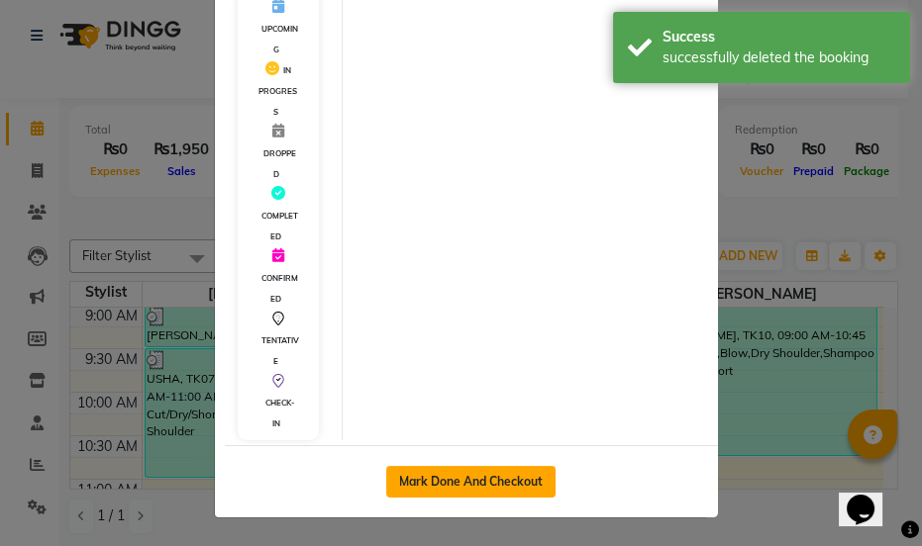
click at [480, 471] on button "Mark Done And Checkout" at bounding box center [470, 482] width 169 height 32
select select "service"
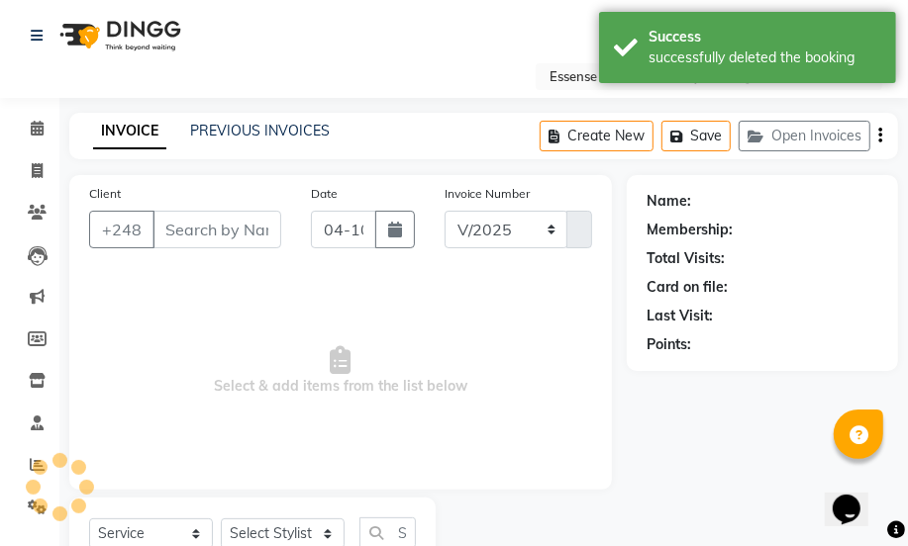
select select "8408"
type input "0426"
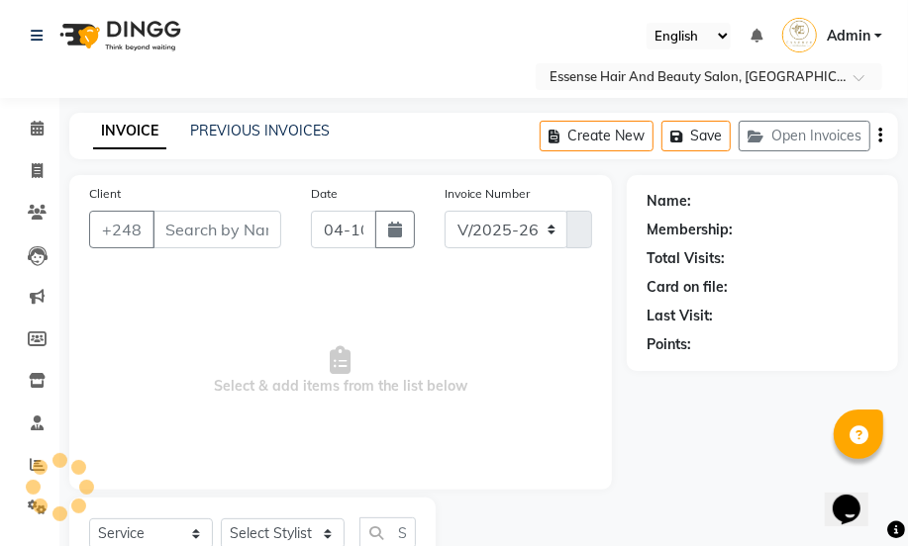
type input "2579435"
select select "81254"
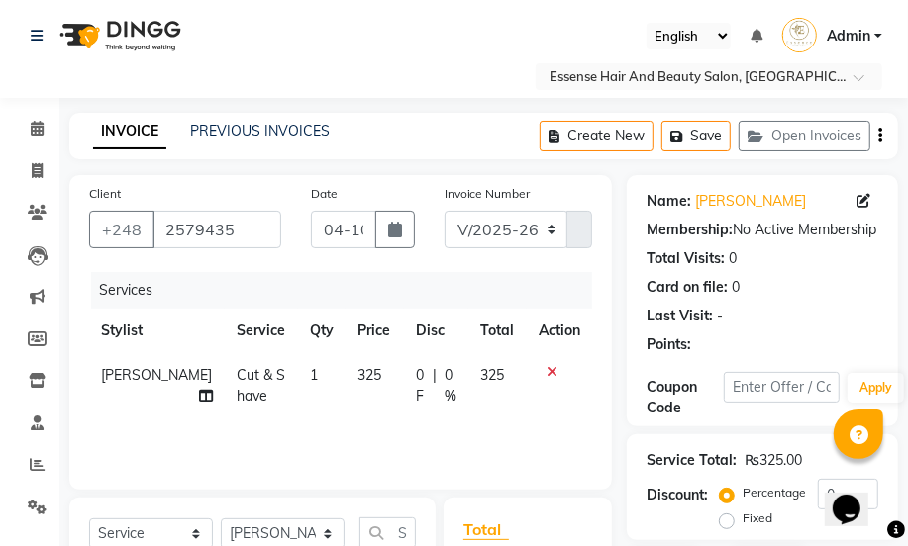
scroll to position [296, 0]
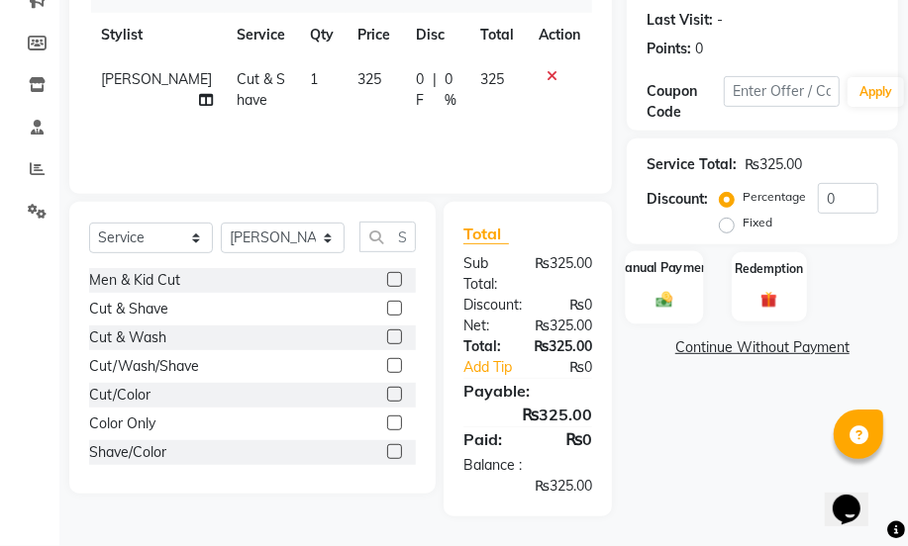
click at [650, 290] on img at bounding box center [664, 300] width 28 height 20
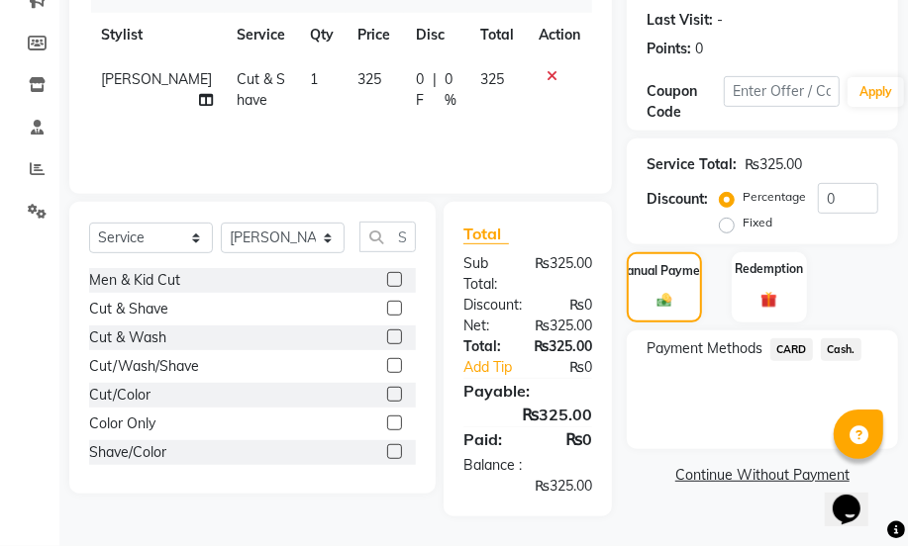
click at [835, 347] on span "Cash." at bounding box center [841, 350] width 41 height 23
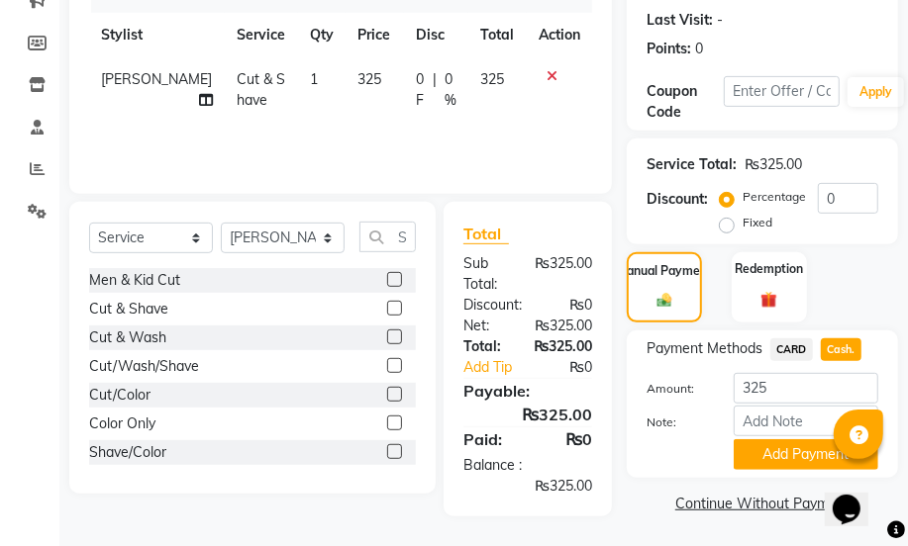
click at [835, 346] on span "Cash." at bounding box center [841, 350] width 41 height 23
click at [783, 454] on button "Add Payment" at bounding box center [806, 455] width 145 height 31
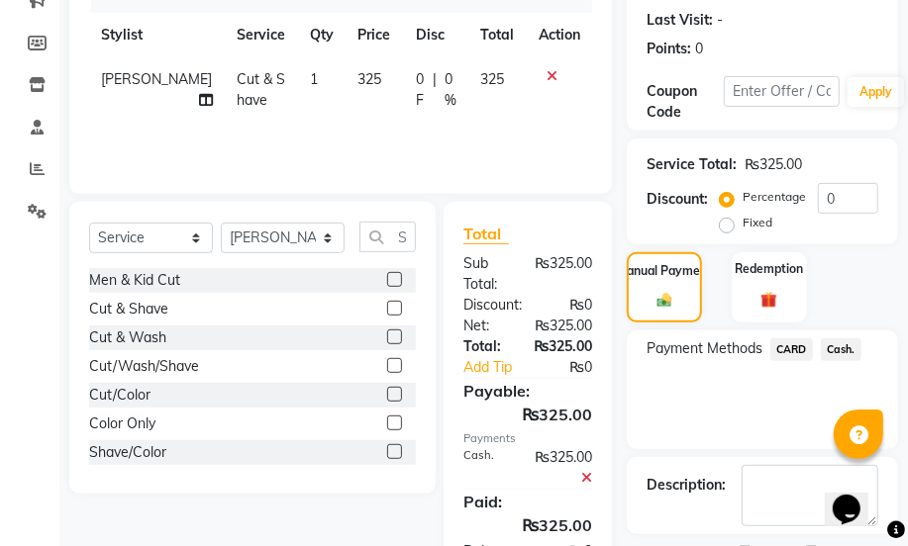
scroll to position [382, 0]
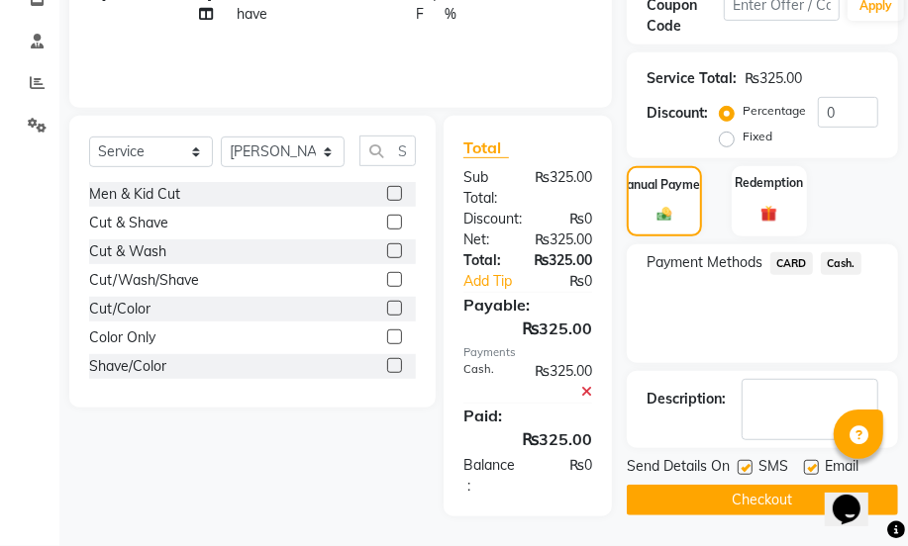
click at [773, 495] on button "Checkout" at bounding box center [762, 500] width 271 height 31
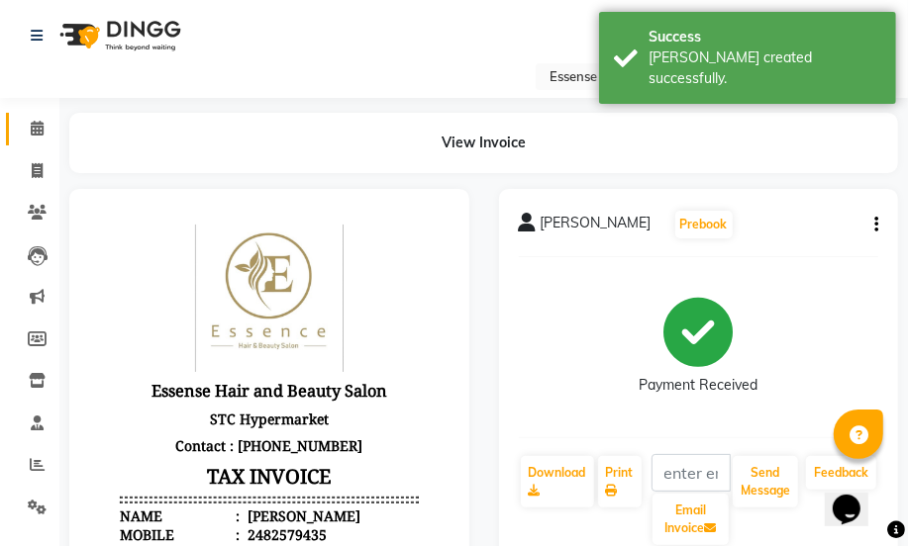
click at [38, 129] on icon at bounding box center [37, 128] width 13 height 15
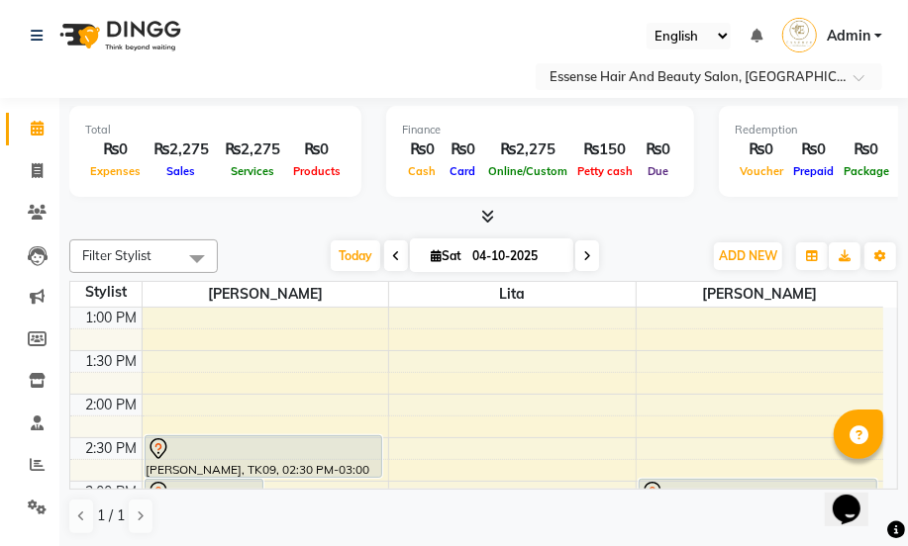
scroll to position [449, 0]
